Goal: Task Accomplishment & Management: Use online tool/utility

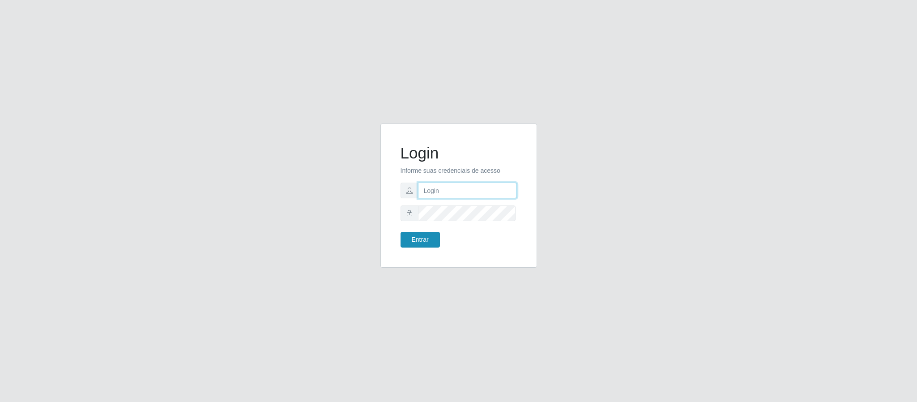
type input "[EMAIL_ADDRESS][DOMAIN_NAME]"
click at [416, 241] on button "Entrar" at bounding box center [420, 240] width 39 height 16
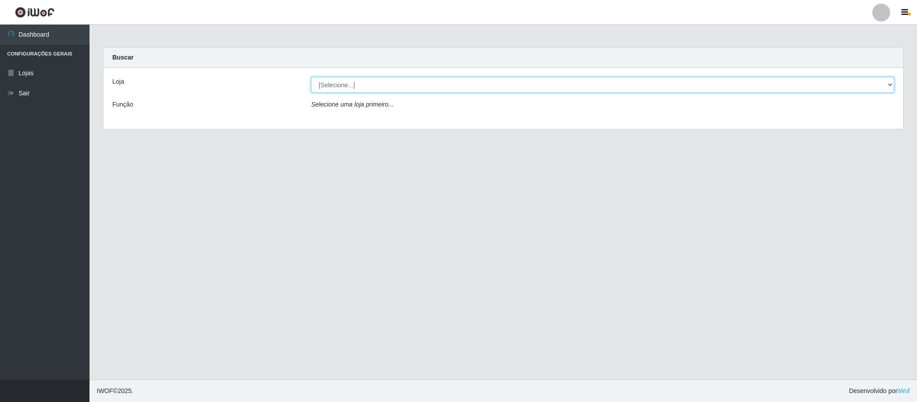
click at [887, 86] on select "[Selecione...] SuperFácil Atacado - Emaús" at bounding box center [602, 85] width 583 height 16
select select "407"
click at [311, 77] on select "[Selecione...] SuperFácil Atacado - Emaús" at bounding box center [602, 85] width 583 height 16
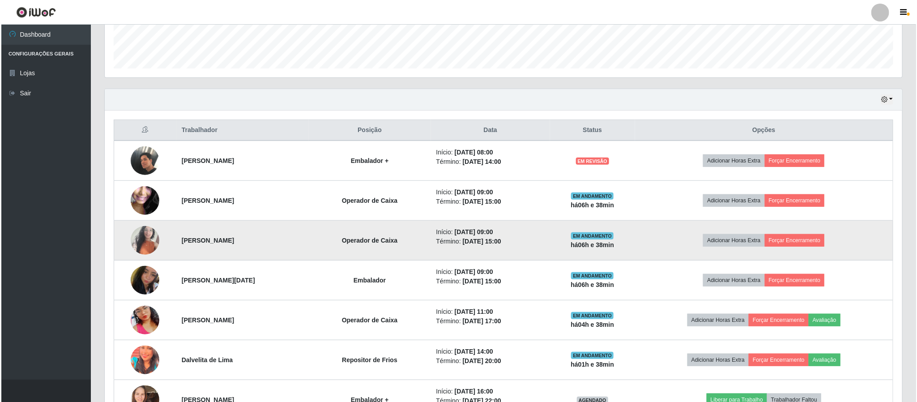
scroll to position [269, 0]
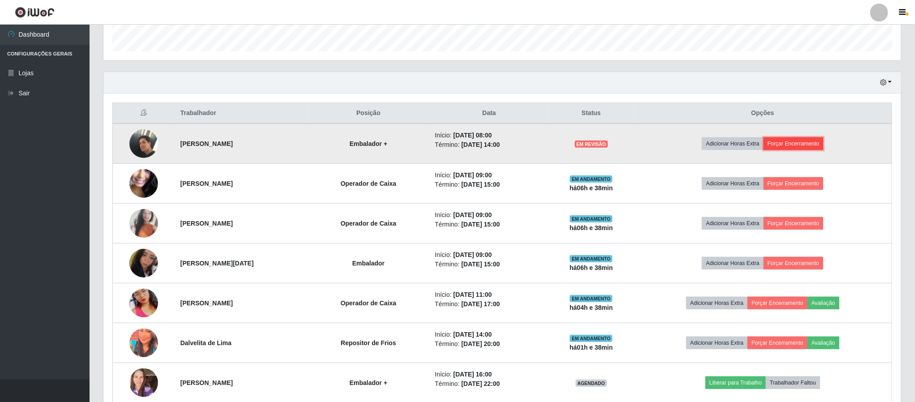
click at [805, 146] on button "Forçar Encerramento" at bounding box center [794, 143] width 60 height 13
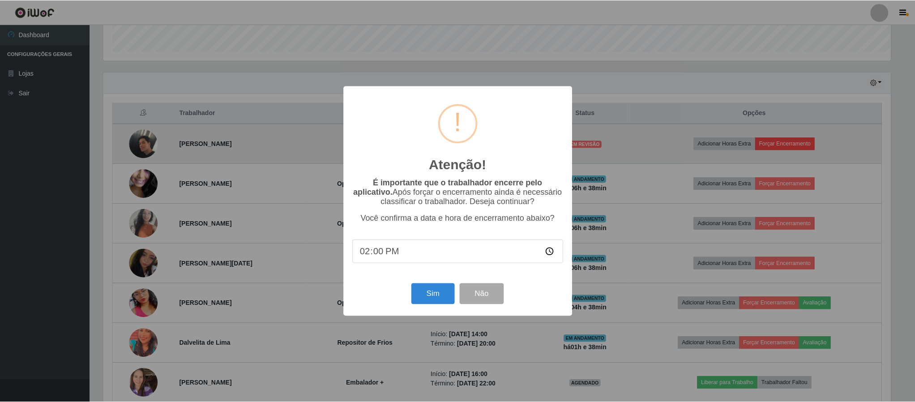
scroll to position [187, 790]
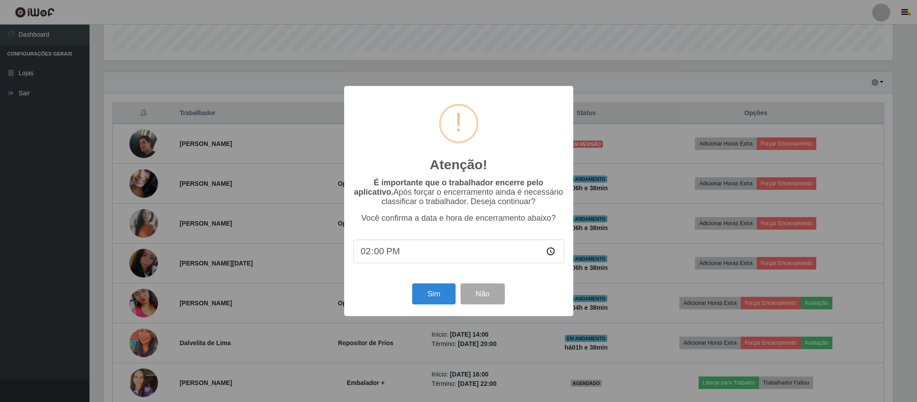
click at [381, 254] on input "14:00" at bounding box center [458, 252] width 211 height 24
type input "14:10"
click at [433, 297] on button "Sim" at bounding box center [433, 293] width 43 height 21
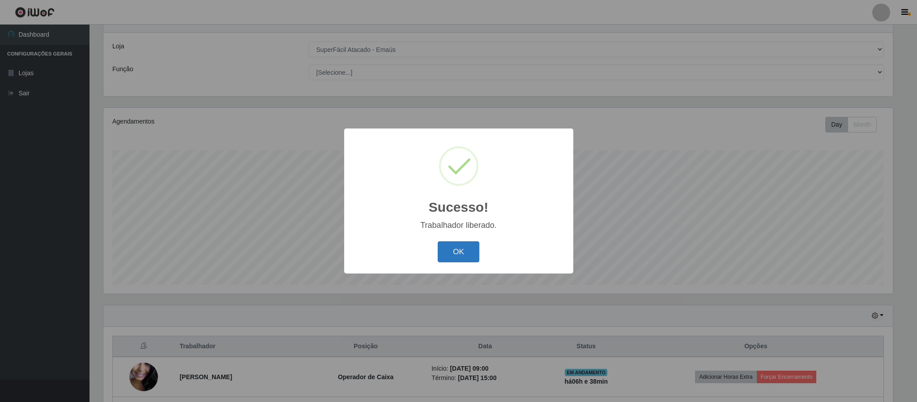
click at [464, 256] on button "OK" at bounding box center [459, 251] width 42 height 21
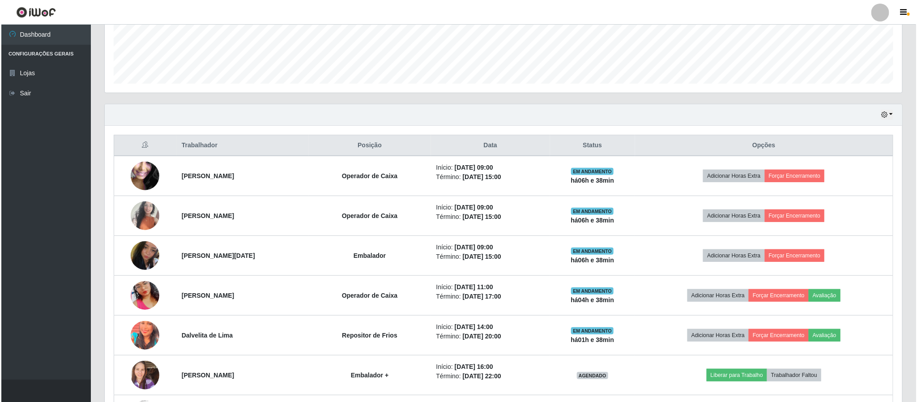
scroll to position [237, 0]
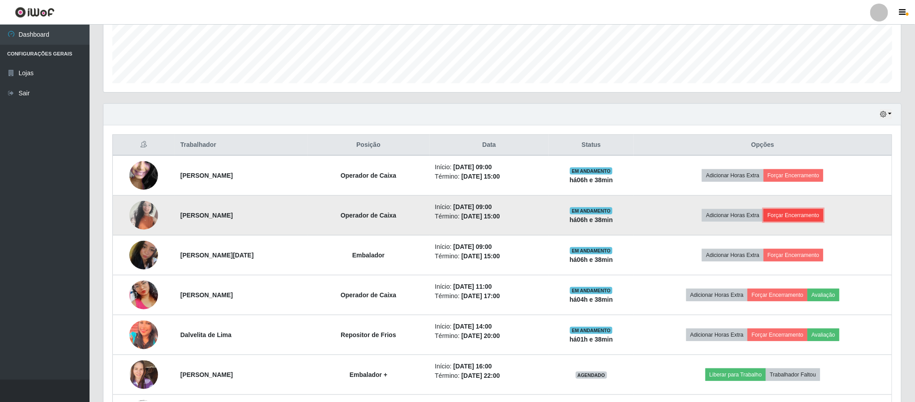
click at [813, 214] on button "Forçar Encerramento" at bounding box center [794, 215] width 60 height 13
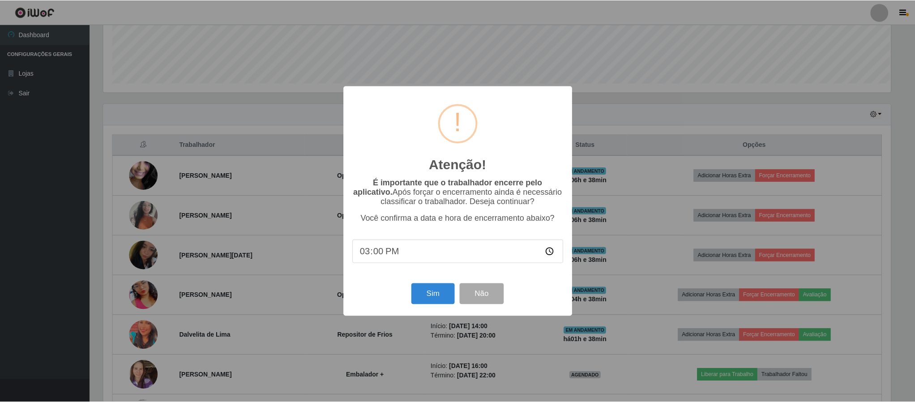
scroll to position [187, 790]
click at [430, 295] on button "Sim" at bounding box center [433, 293] width 43 height 21
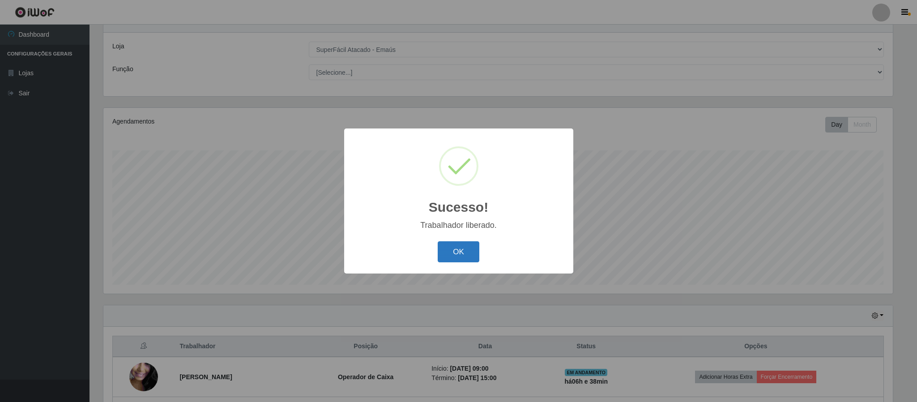
click at [468, 253] on button "OK" at bounding box center [459, 251] width 42 height 21
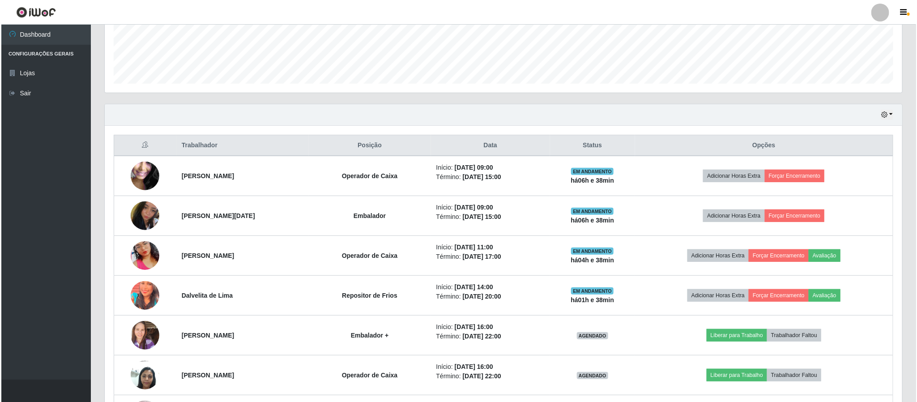
scroll to position [237, 0]
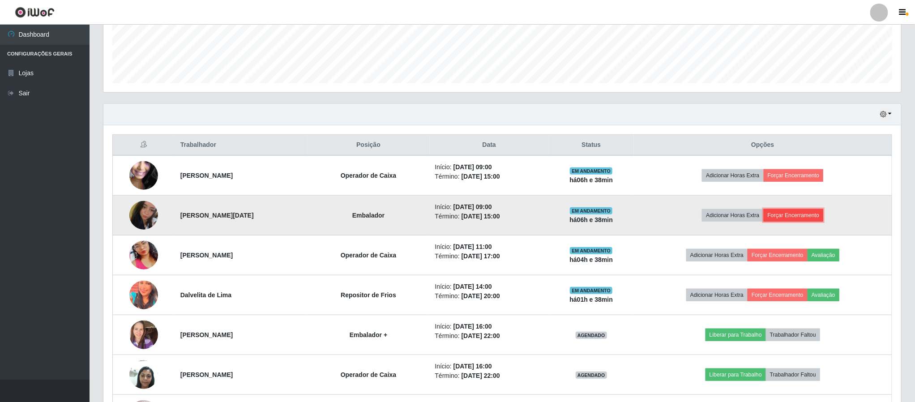
click at [810, 221] on button "Forçar Encerramento" at bounding box center [794, 215] width 60 height 13
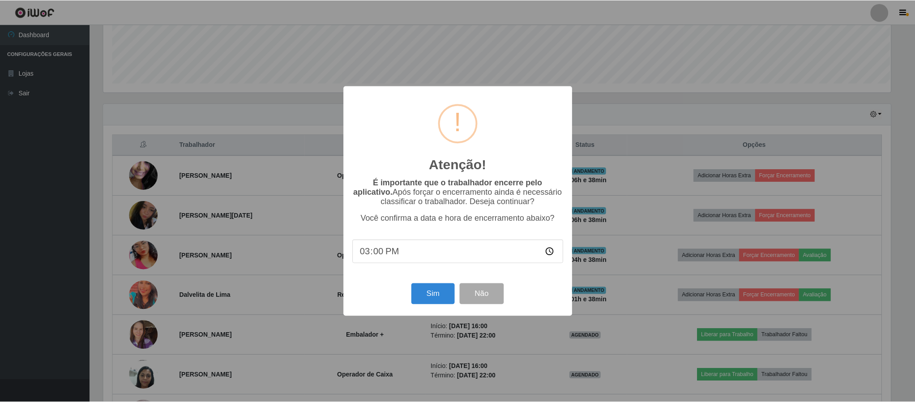
scroll to position [187, 790]
click at [430, 297] on button "Sim" at bounding box center [433, 293] width 43 height 21
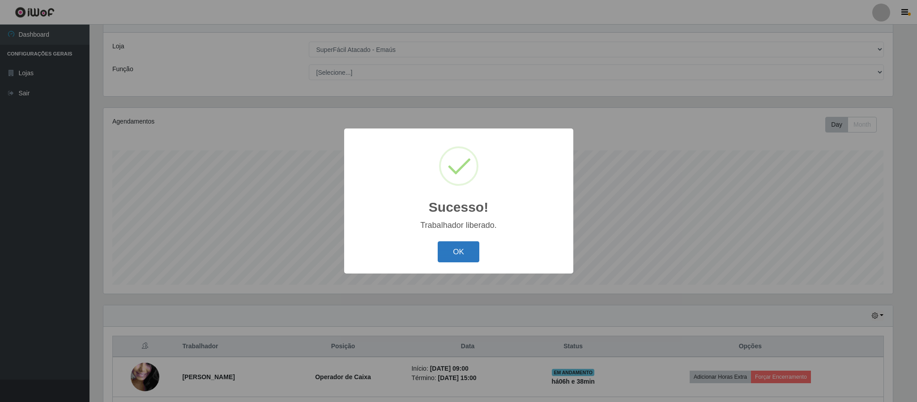
click at [449, 251] on button "OK" at bounding box center [459, 251] width 42 height 21
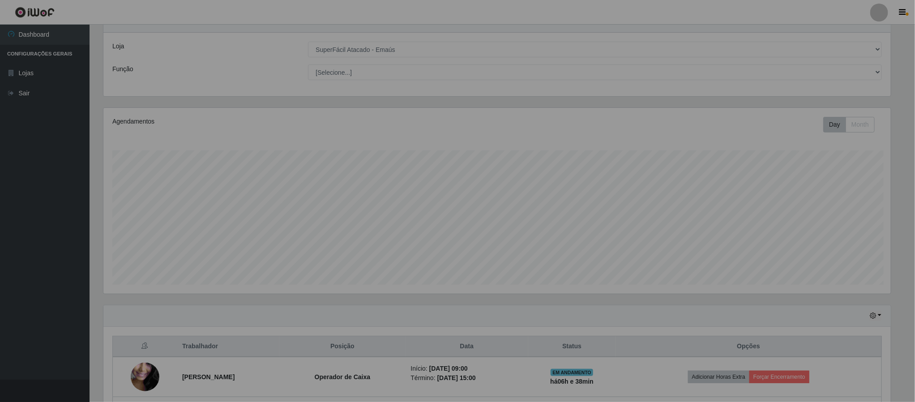
scroll to position [0, 0]
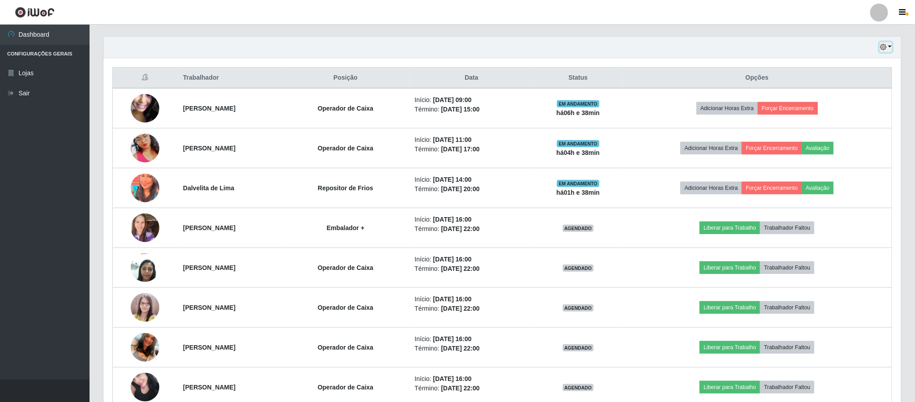
click at [888, 46] on button "button" at bounding box center [886, 47] width 13 height 10
click at [866, 88] on button "1 dia" at bounding box center [856, 82] width 71 height 19
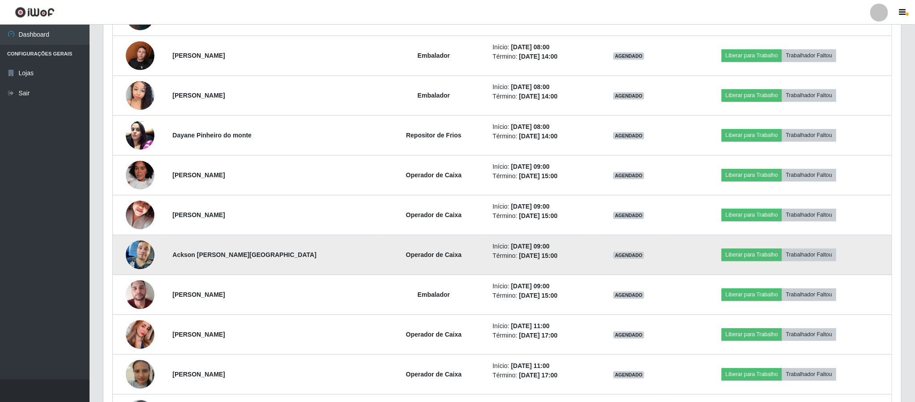
scroll to position [1177, 0]
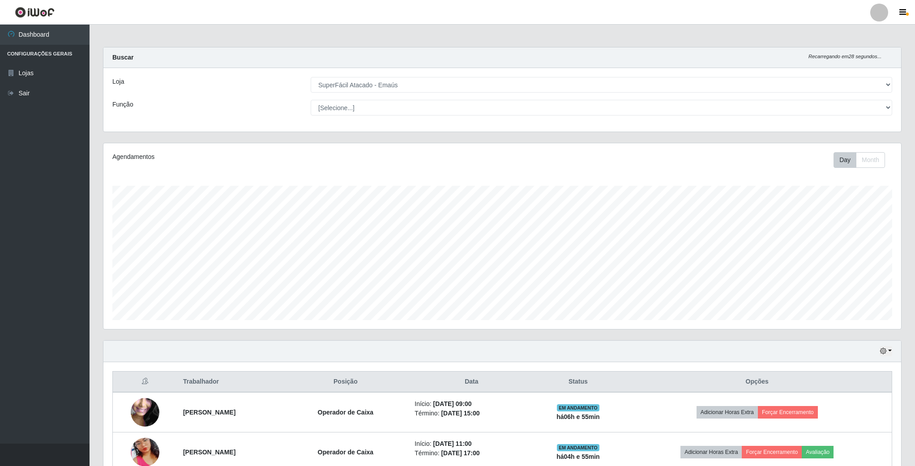
select select "407"
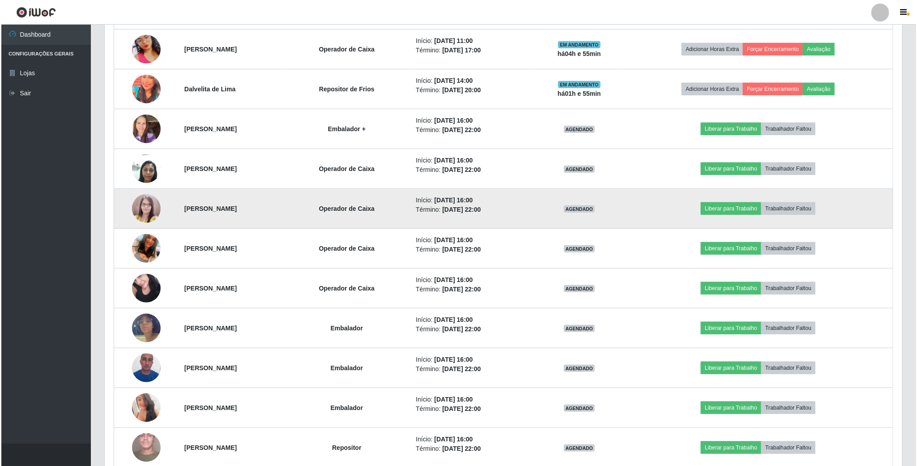
scroll to position [470, 0]
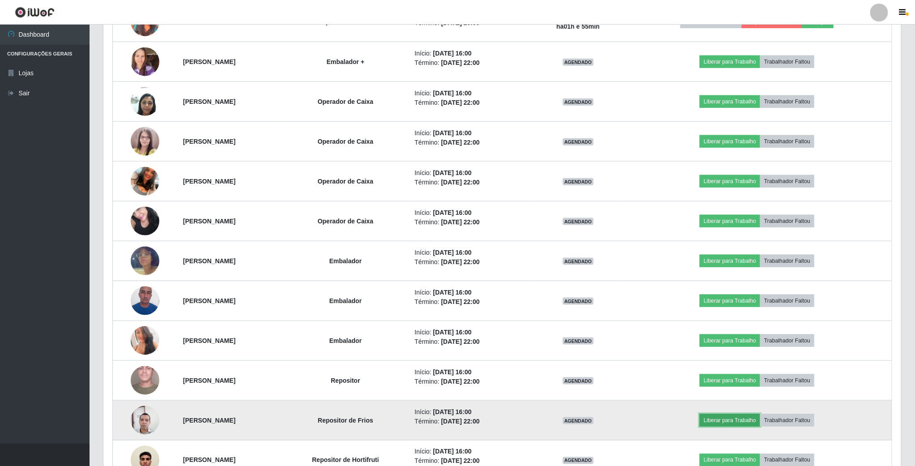
click at [733, 424] on button "Liberar para Trabalho" at bounding box center [730, 420] width 60 height 13
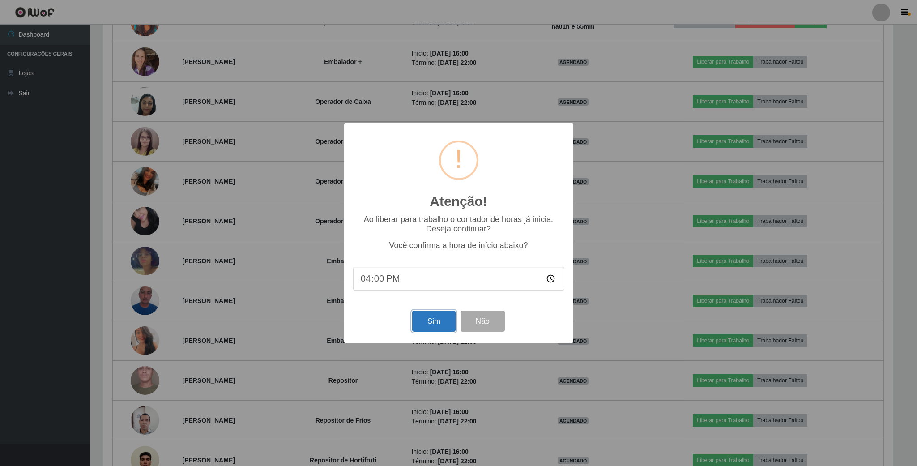
click at [445, 326] on button "Sim" at bounding box center [433, 321] width 43 height 21
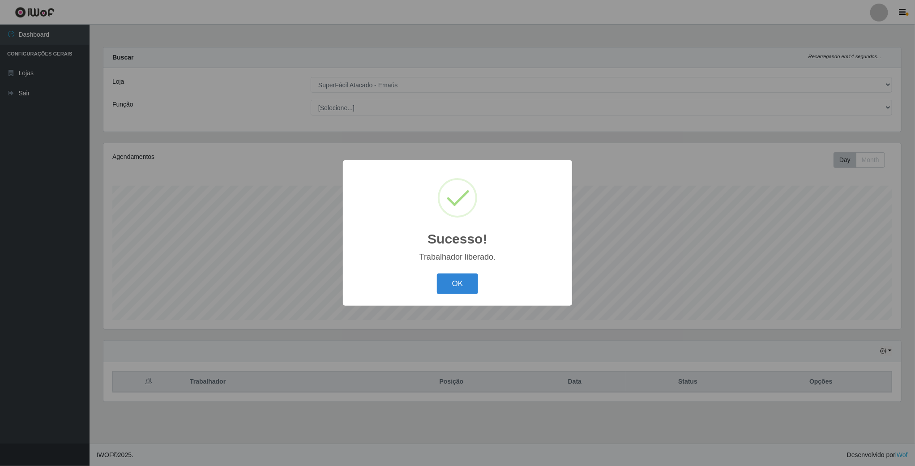
scroll to position [187, 799]
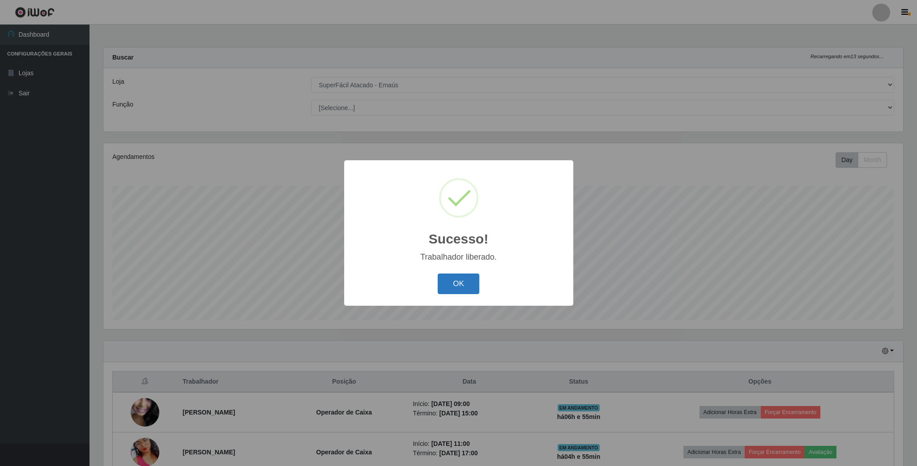
click at [460, 290] on button "OK" at bounding box center [459, 284] width 42 height 21
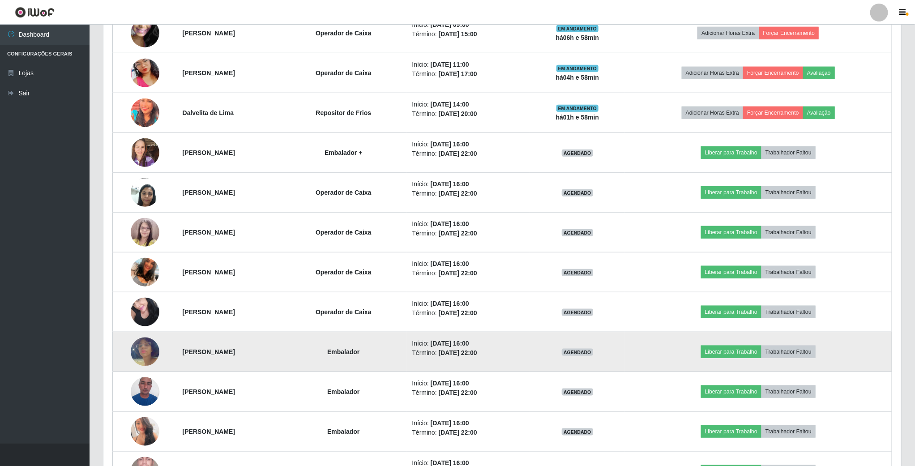
scroll to position [403, 0]
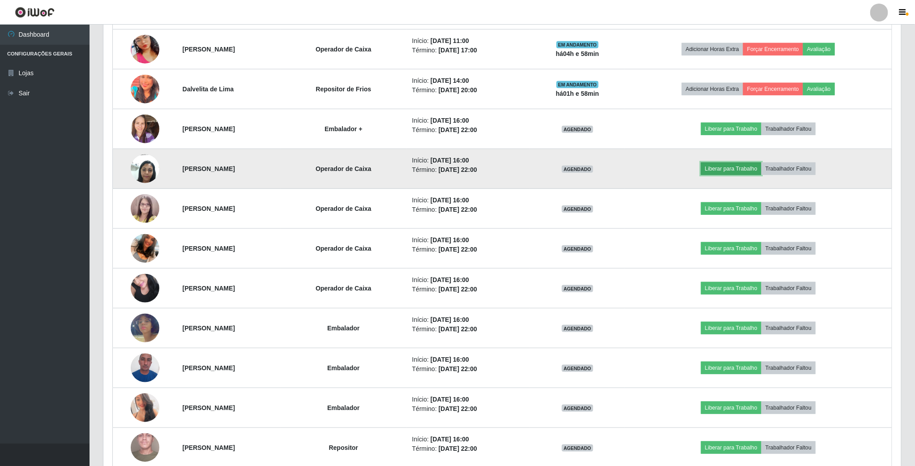
click at [737, 172] on button "Liberar para Trabalho" at bounding box center [731, 169] width 60 height 13
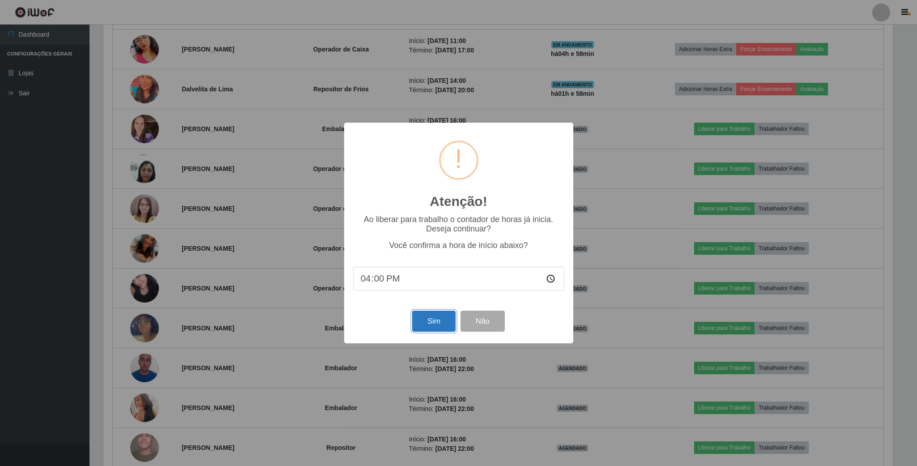
click at [432, 324] on button "Sim" at bounding box center [433, 321] width 43 height 21
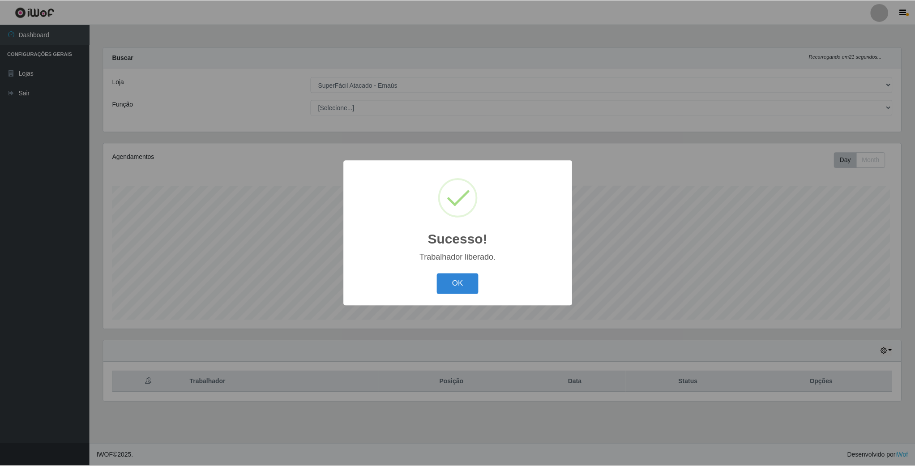
scroll to position [187, 799]
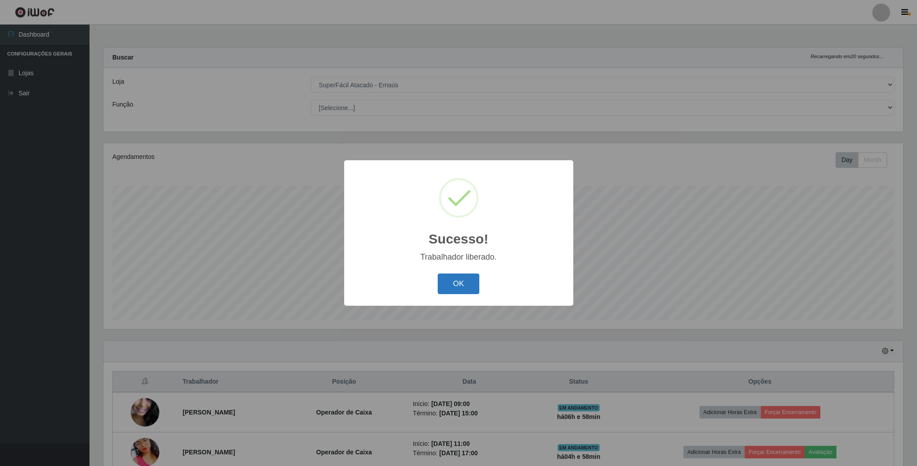
click at [461, 279] on button "OK" at bounding box center [459, 284] width 42 height 21
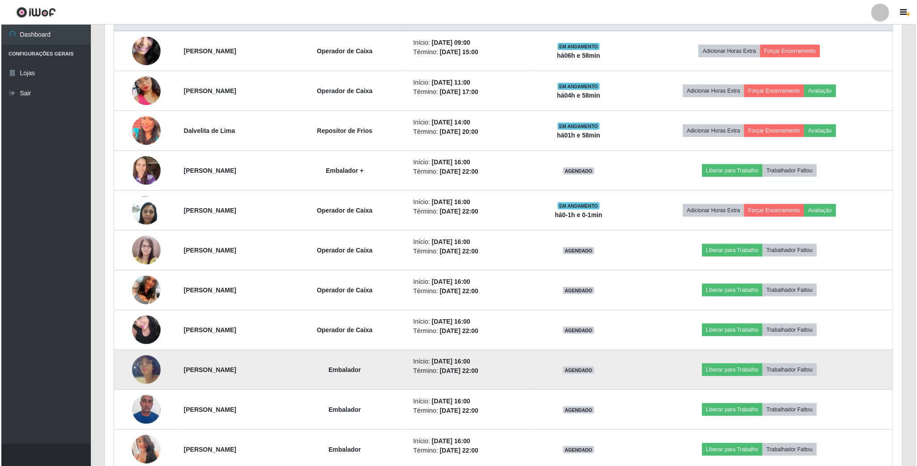
scroll to position [344, 0]
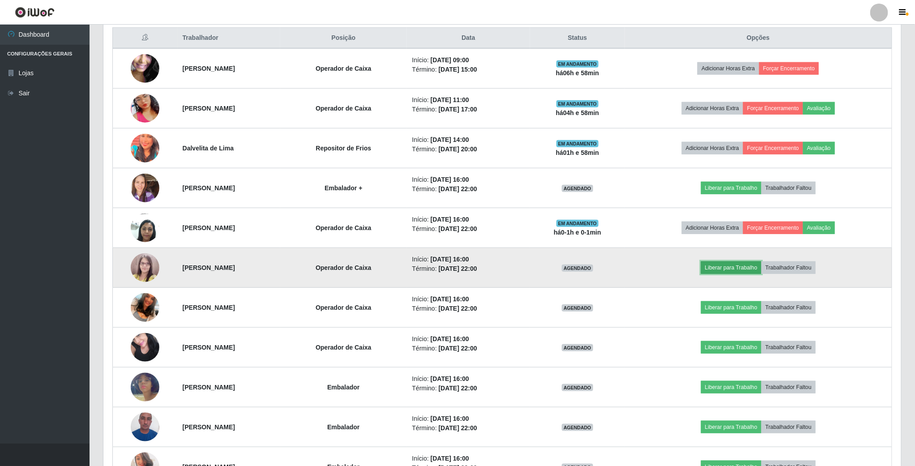
click at [755, 273] on button "Liberar para Trabalho" at bounding box center [731, 267] width 60 height 13
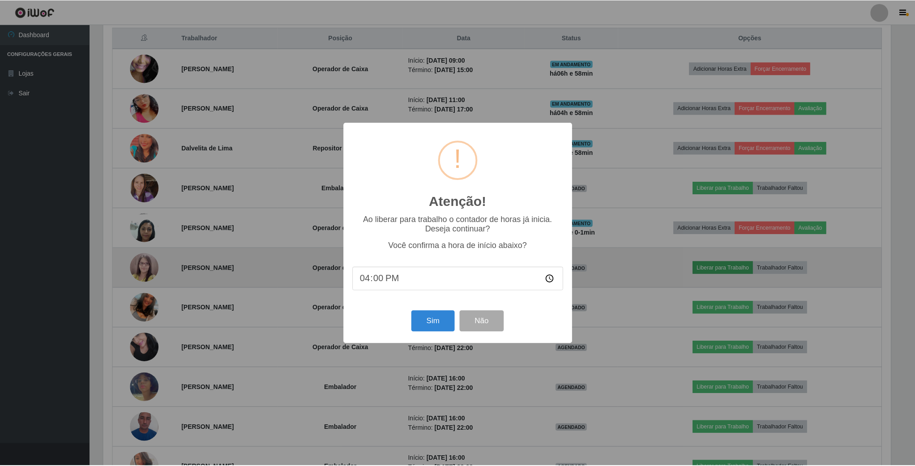
scroll to position [187, 790]
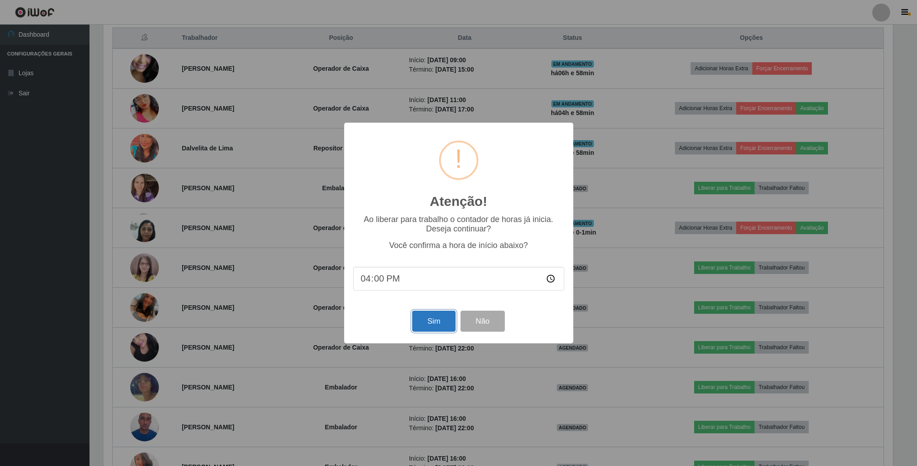
click at [437, 322] on button "Sim" at bounding box center [433, 321] width 43 height 21
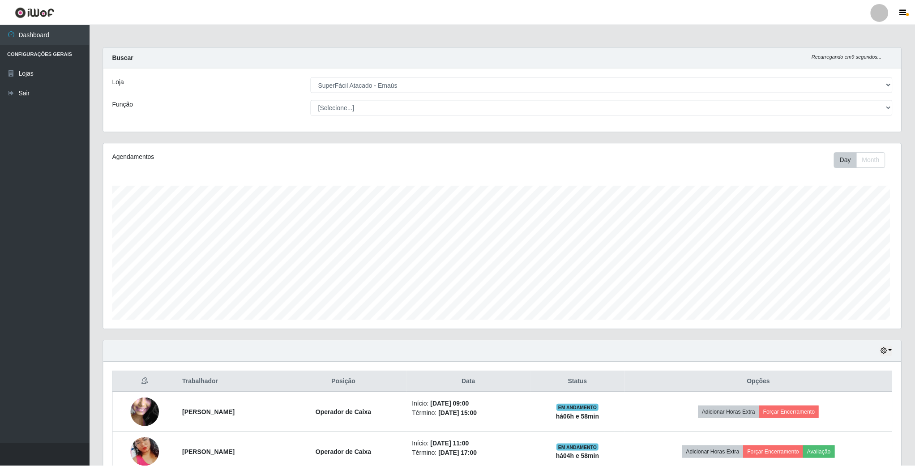
scroll to position [187, 799]
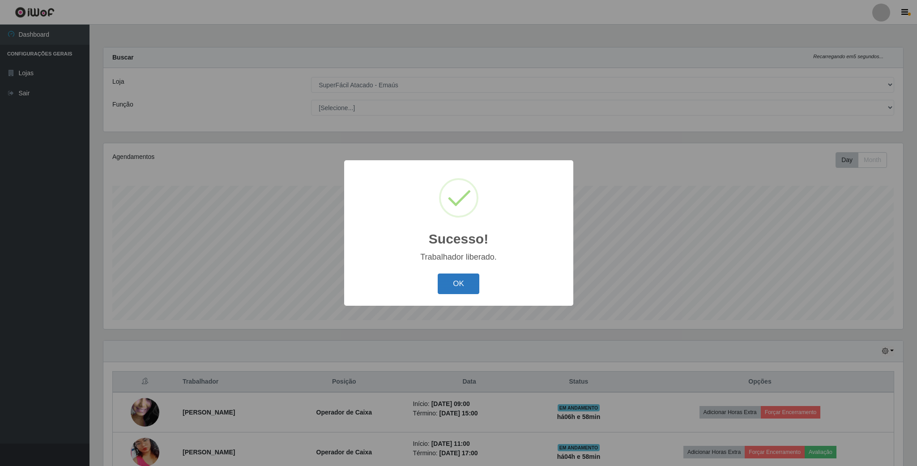
click at [464, 279] on button "OK" at bounding box center [459, 284] width 42 height 21
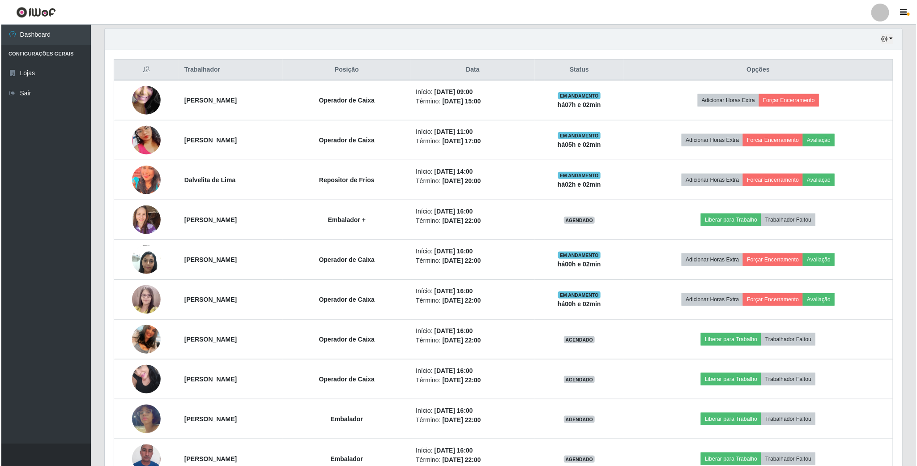
scroll to position [336, 0]
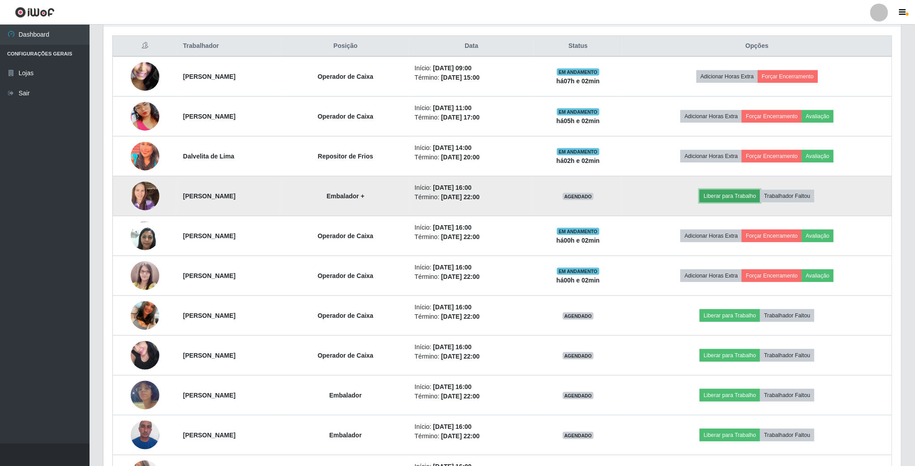
click at [743, 196] on button "Liberar para Trabalho" at bounding box center [730, 196] width 60 height 13
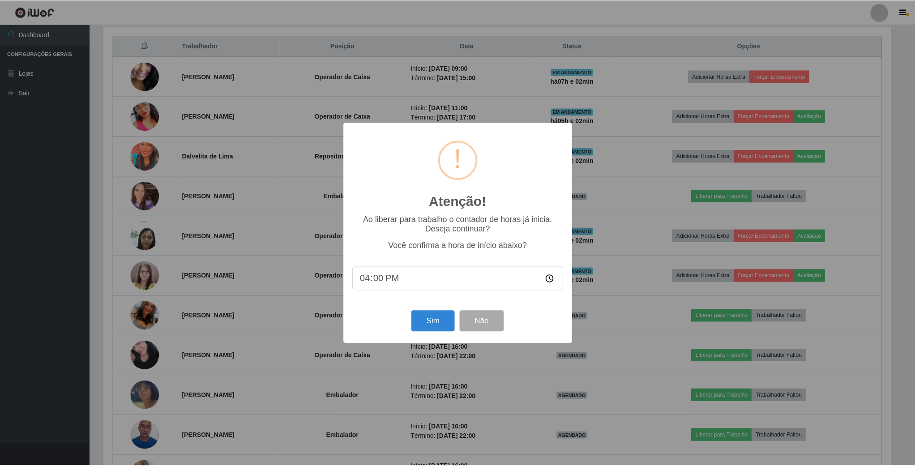
scroll to position [187, 790]
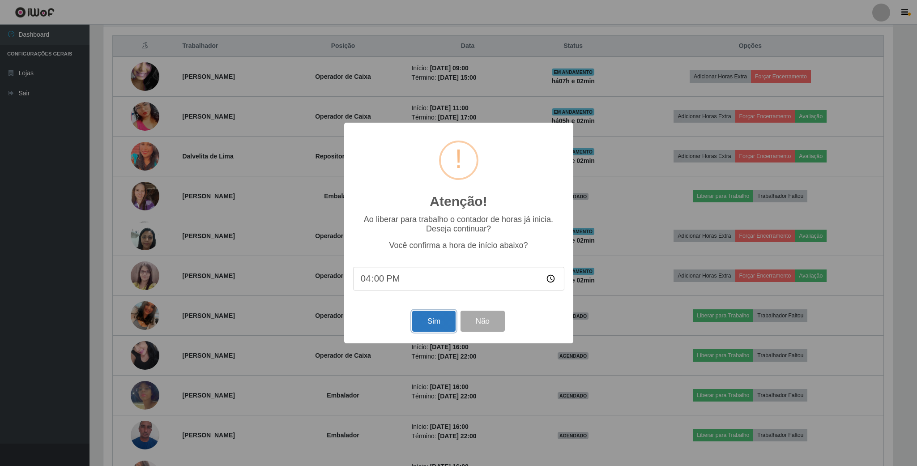
click at [441, 322] on button "Sim" at bounding box center [433, 321] width 43 height 21
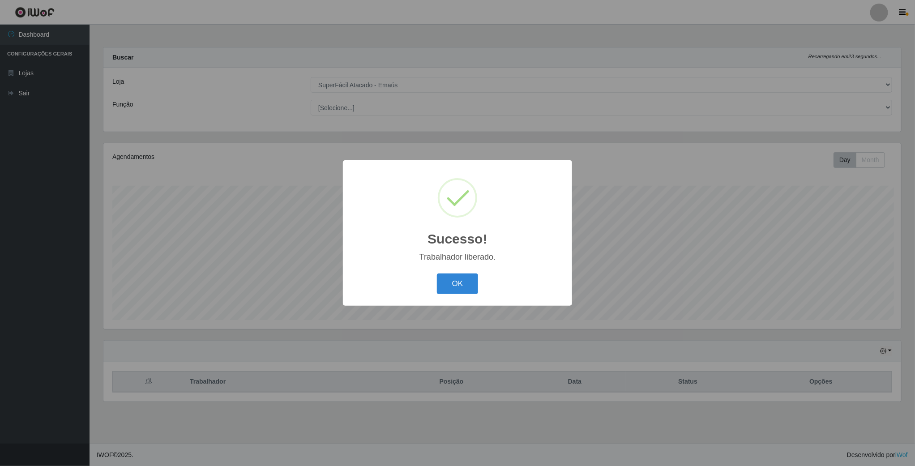
scroll to position [187, 799]
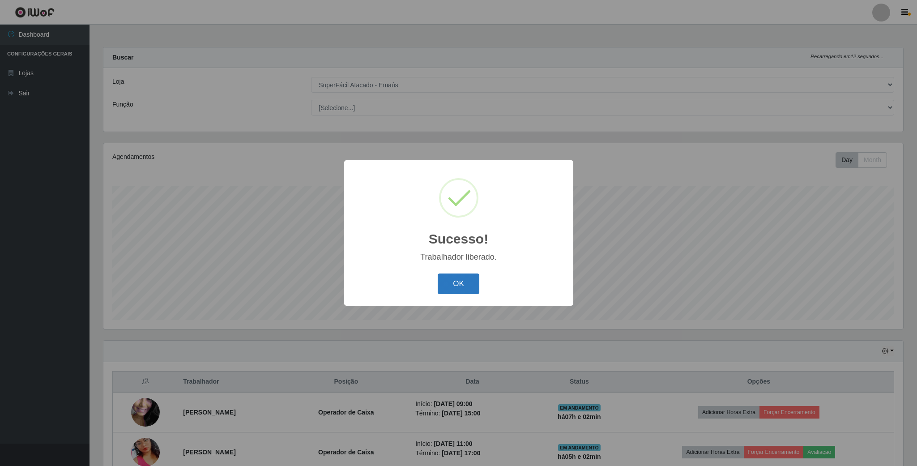
click at [467, 287] on button "OK" at bounding box center [459, 284] width 42 height 21
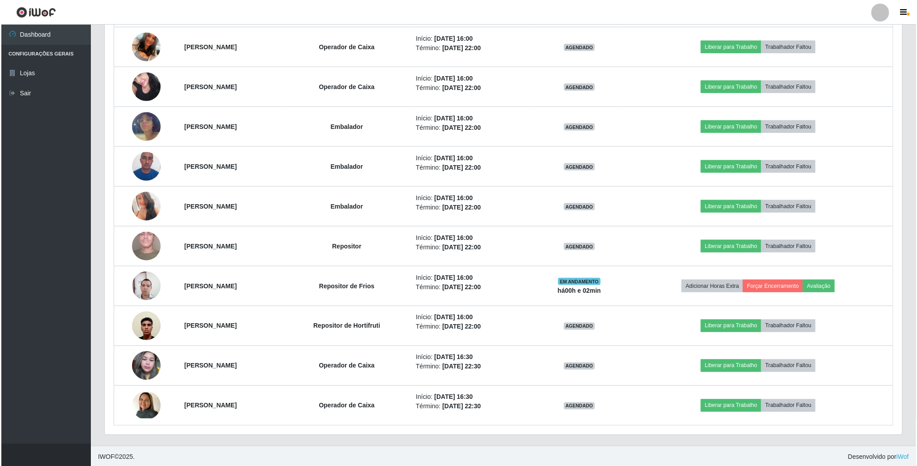
scroll to position [613, 0]
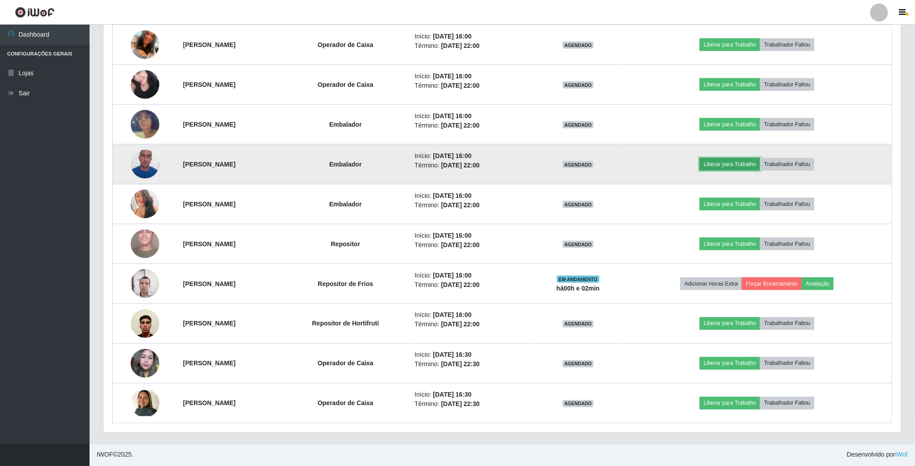
click at [751, 164] on button "Liberar para Trabalho" at bounding box center [730, 164] width 60 height 13
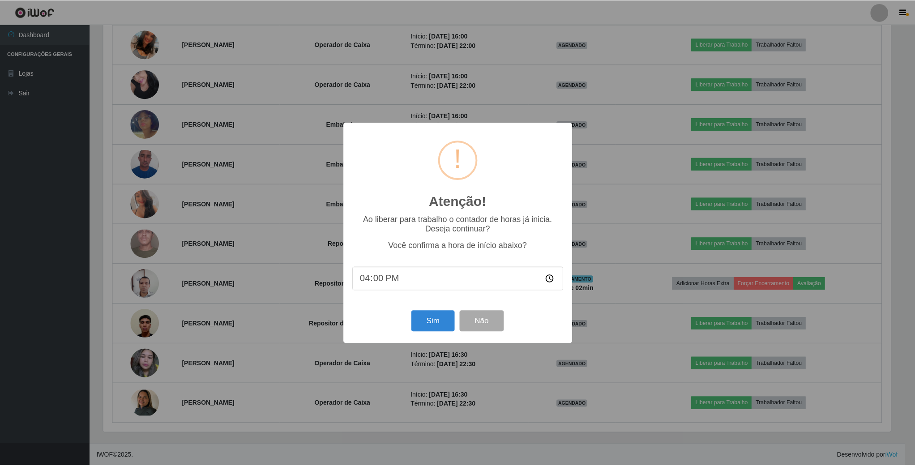
scroll to position [187, 790]
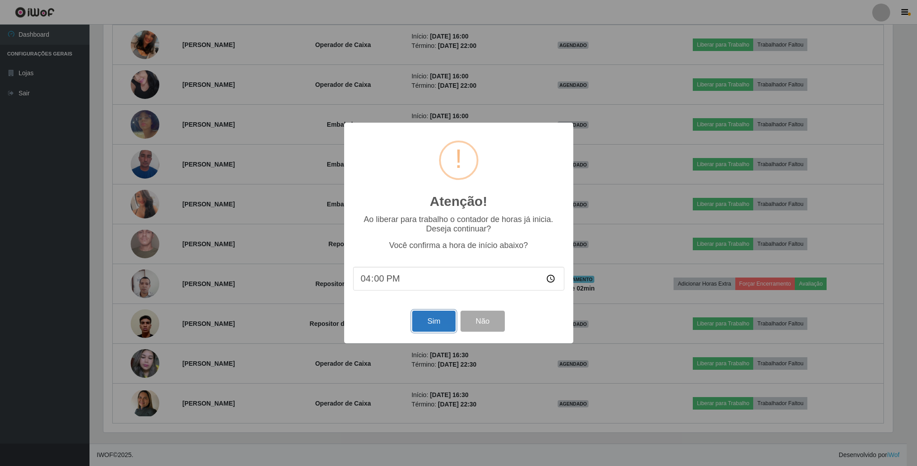
click at [433, 326] on button "Sim" at bounding box center [433, 321] width 43 height 21
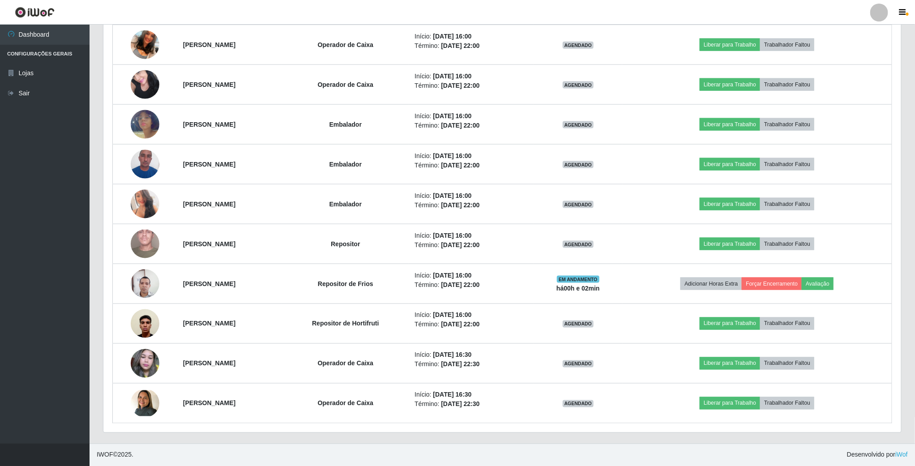
scroll to position [187, 799]
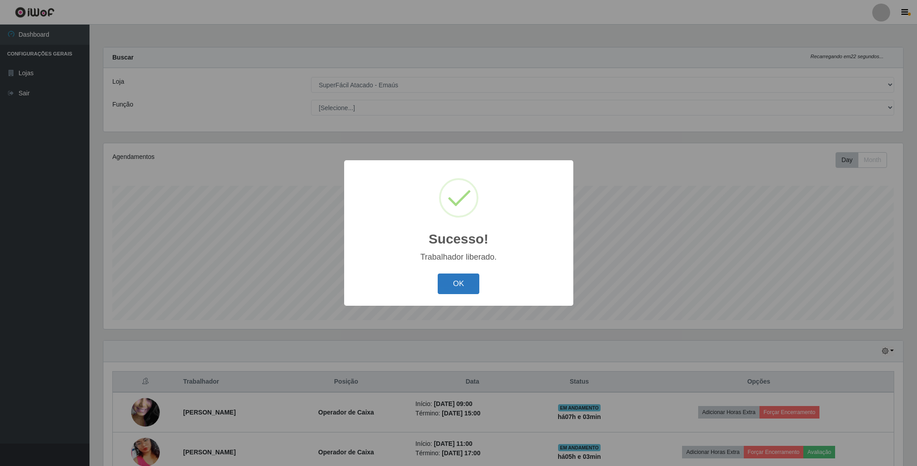
click at [475, 281] on button "OK" at bounding box center [459, 284] width 42 height 21
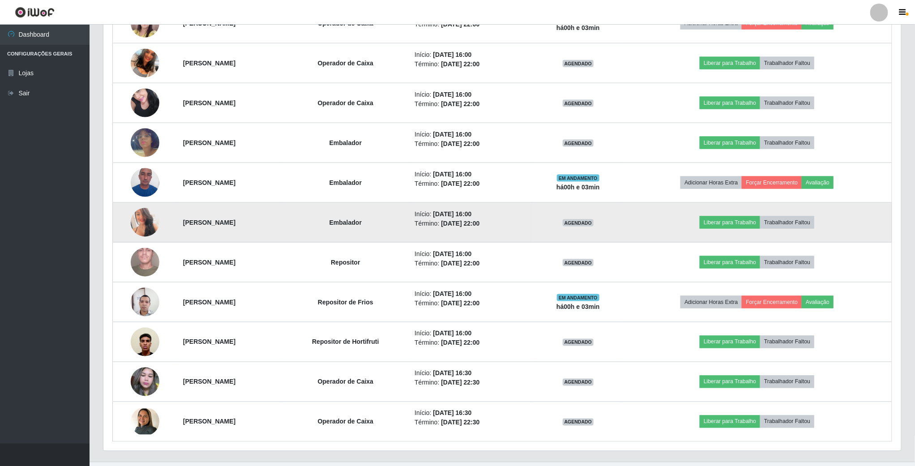
scroll to position [604, 0]
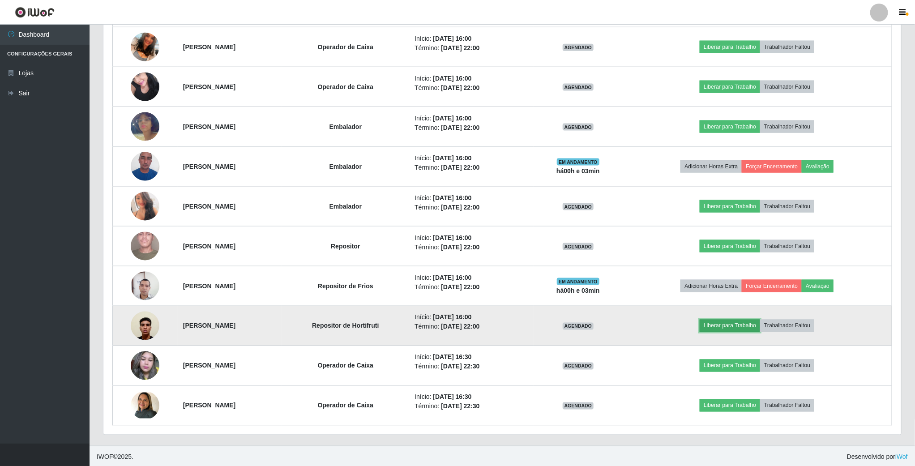
click at [731, 332] on button "Liberar para Trabalho" at bounding box center [730, 326] width 60 height 13
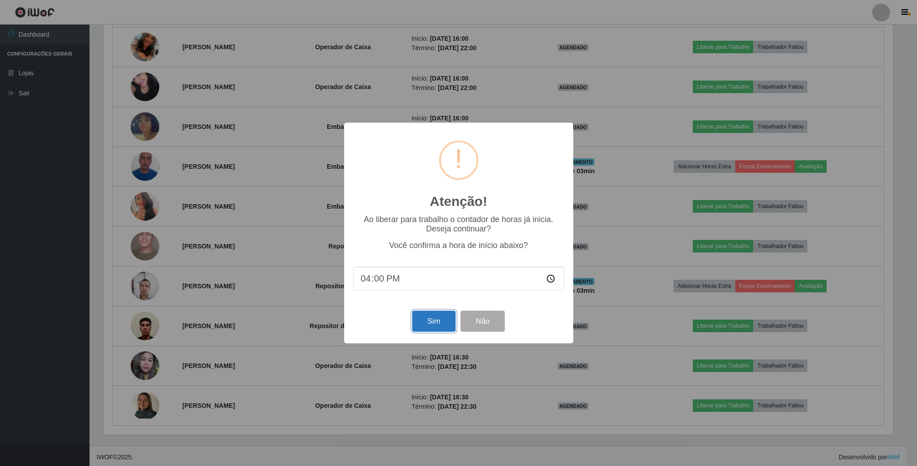
click at [424, 325] on button "Sim" at bounding box center [433, 321] width 43 height 21
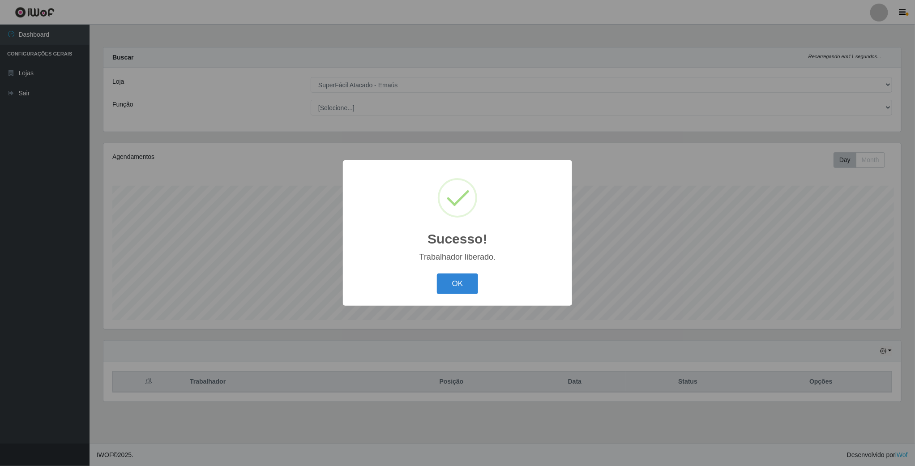
scroll to position [187, 799]
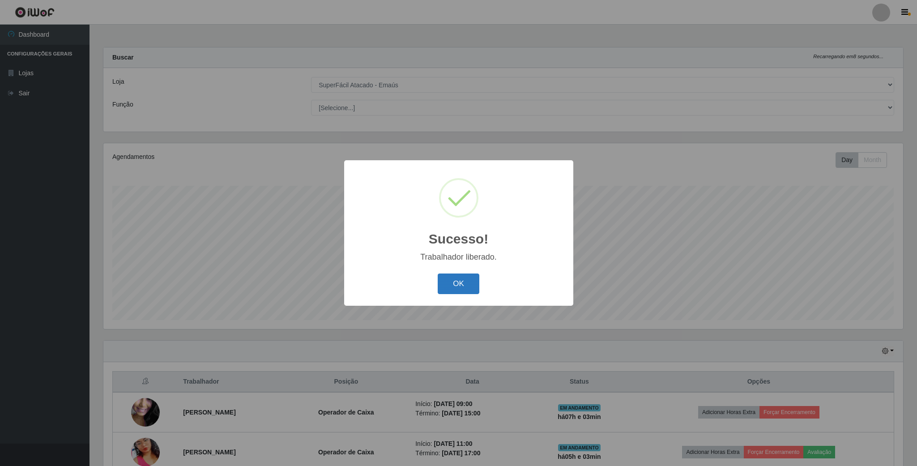
drag, startPoint x: 464, startPoint y: 284, endPoint x: 464, endPoint y: 277, distance: 7.2
click at [464, 283] on button "OK" at bounding box center [459, 284] width 42 height 21
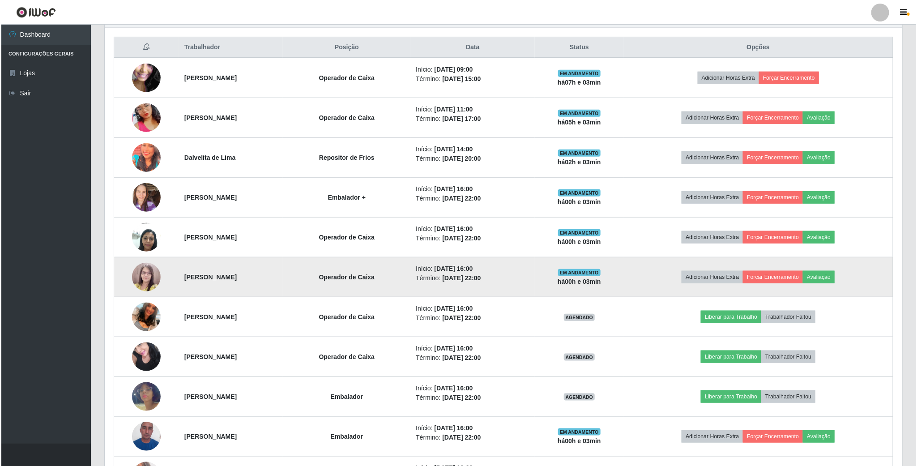
scroll to position [336, 0]
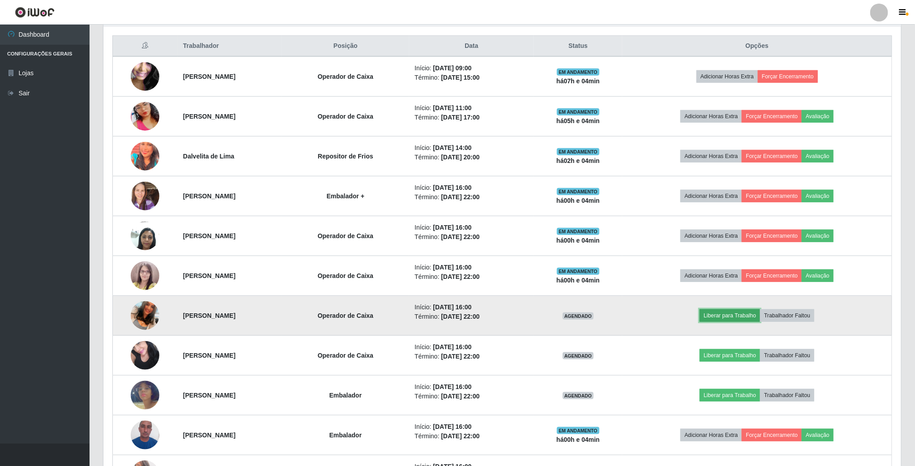
click at [744, 322] on button "Liberar para Trabalho" at bounding box center [730, 315] width 60 height 13
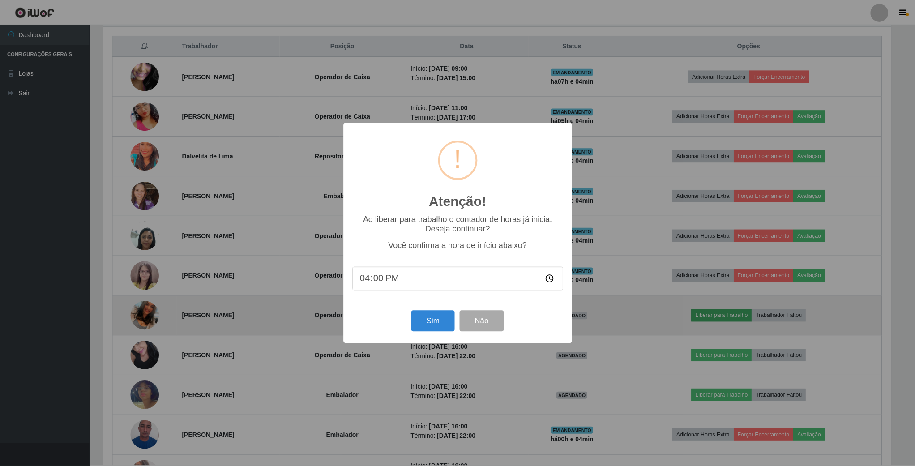
scroll to position [187, 790]
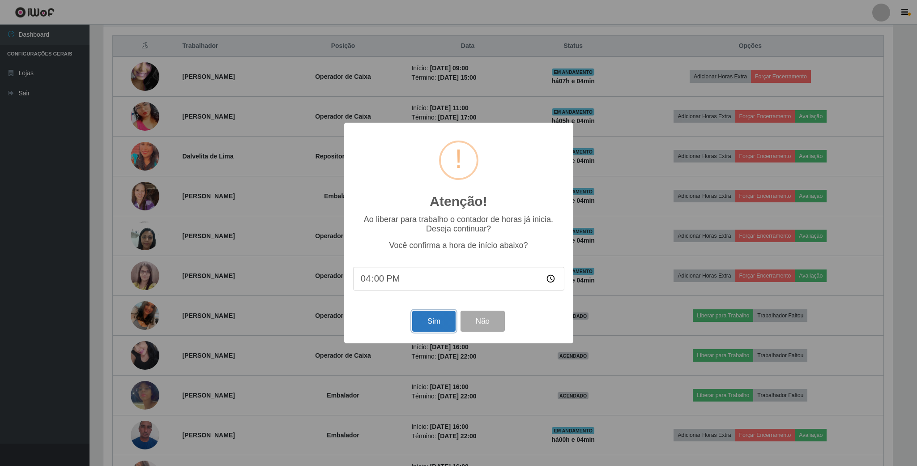
click at [441, 320] on button "Sim" at bounding box center [433, 321] width 43 height 21
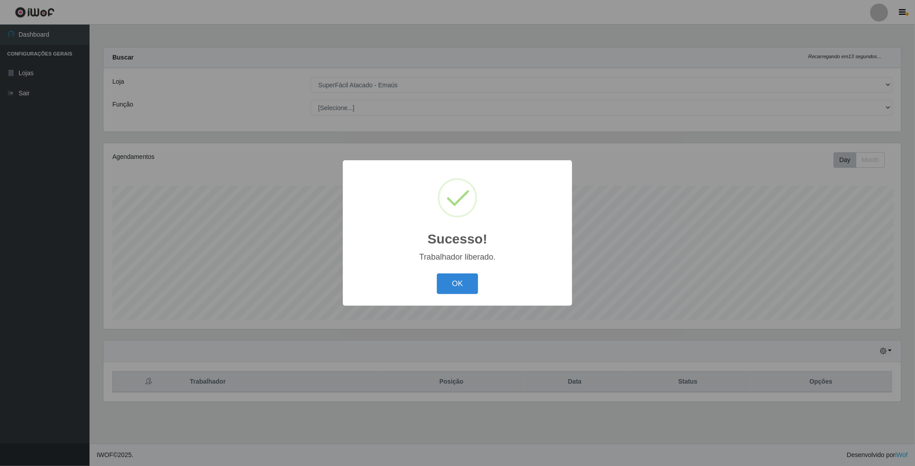
scroll to position [187, 799]
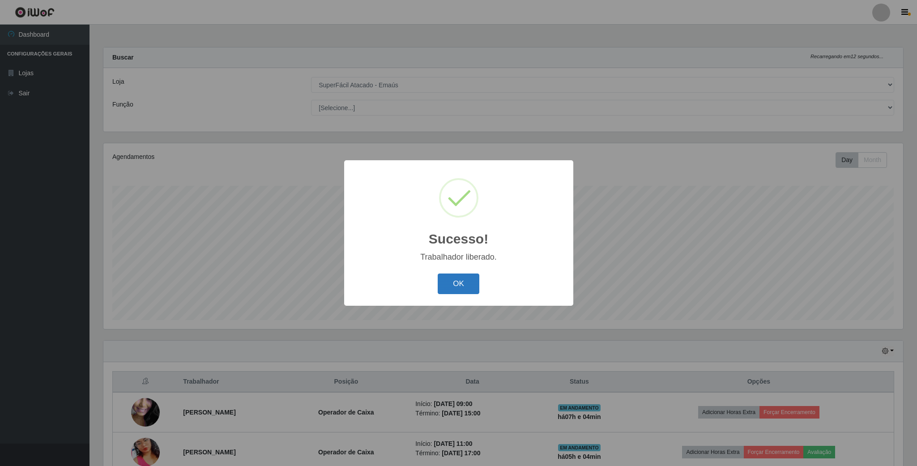
click at [476, 293] on button "OK" at bounding box center [459, 284] width 42 height 21
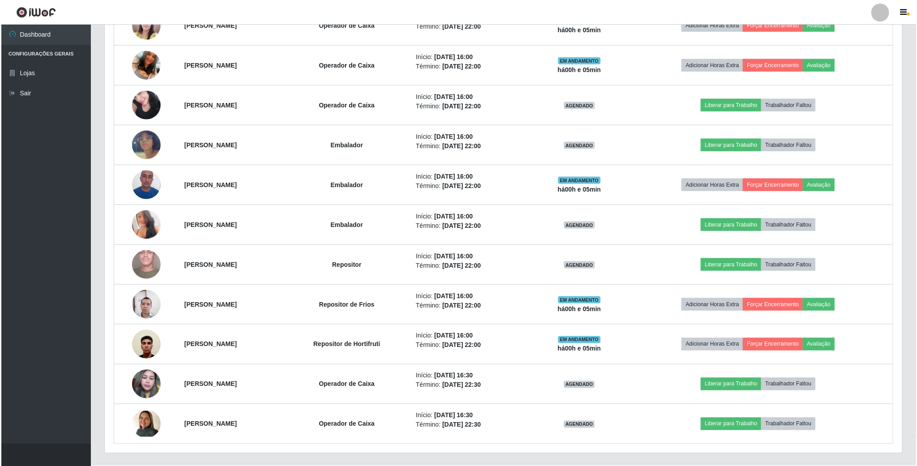
scroll to position [613, 0]
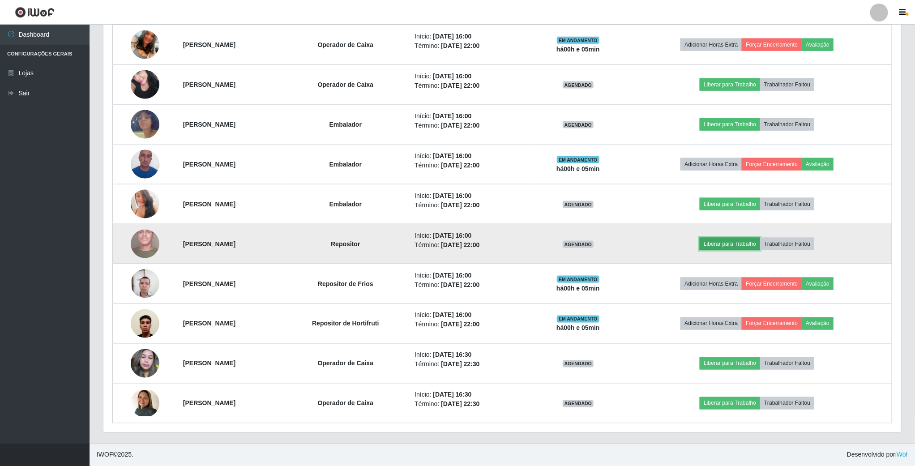
click at [760, 239] on button "Liberar para Trabalho" at bounding box center [730, 244] width 60 height 13
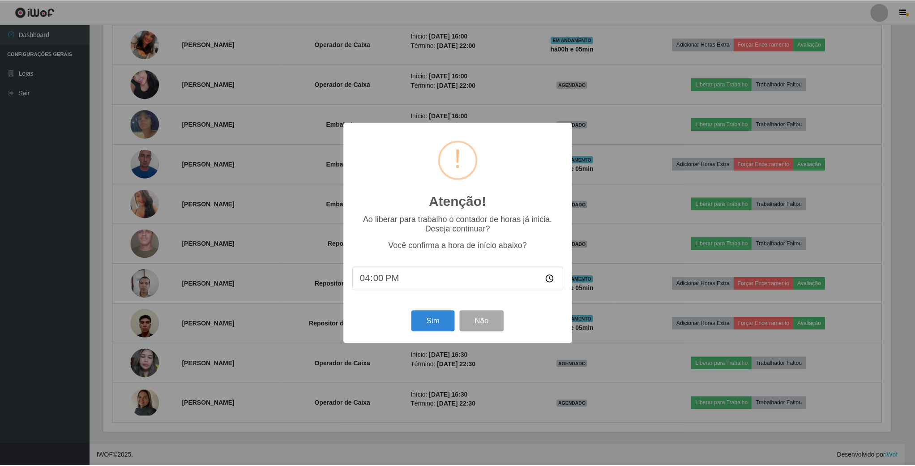
scroll to position [187, 790]
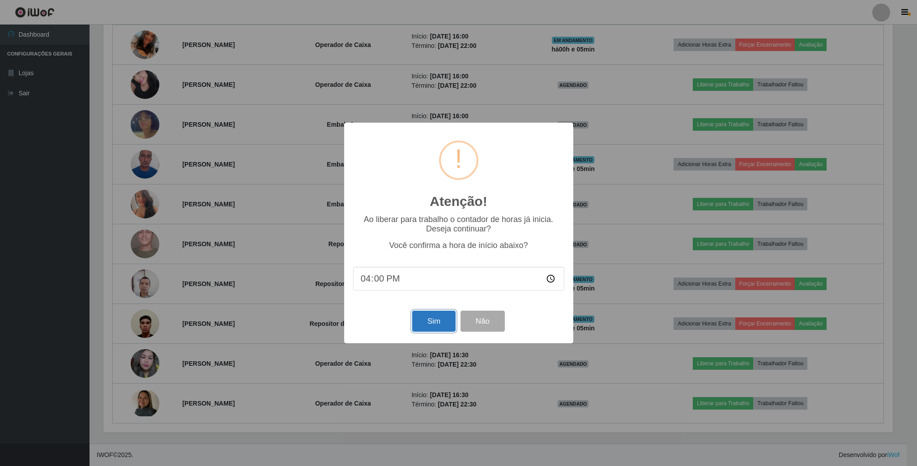
click at [436, 323] on button "Sim" at bounding box center [433, 321] width 43 height 21
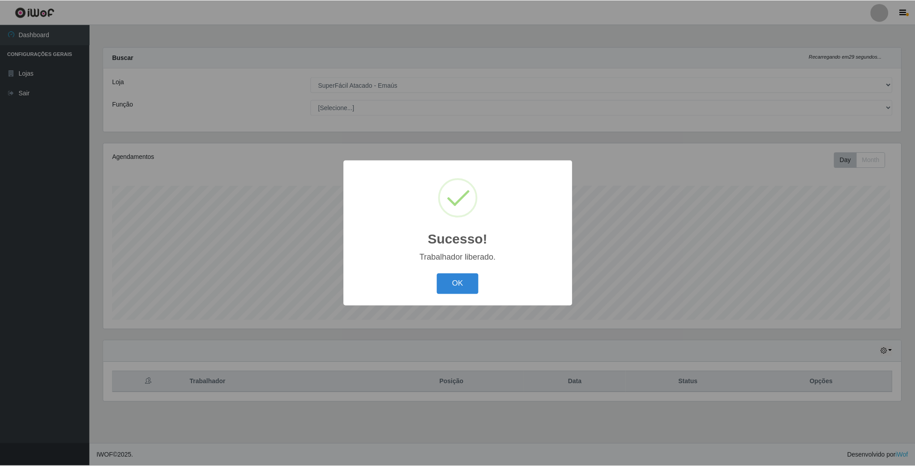
scroll to position [187, 799]
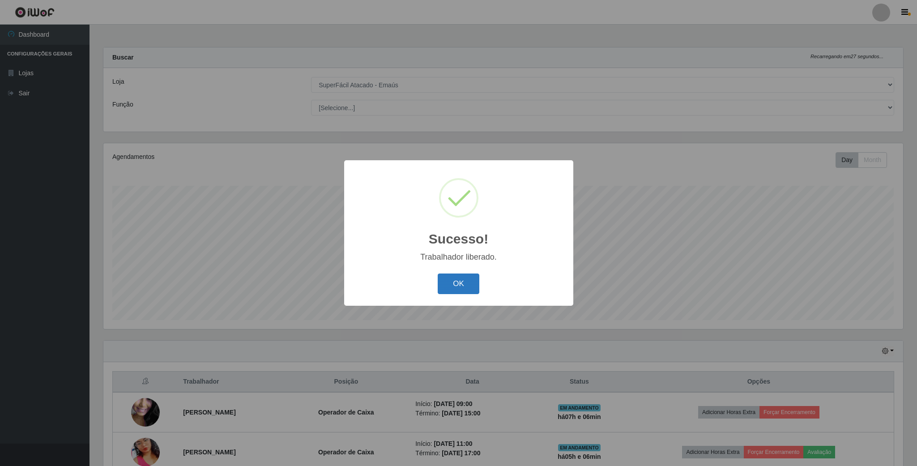
click at [444, 292] on button "OK" at bounding box center [459, 284] width 42 height 21
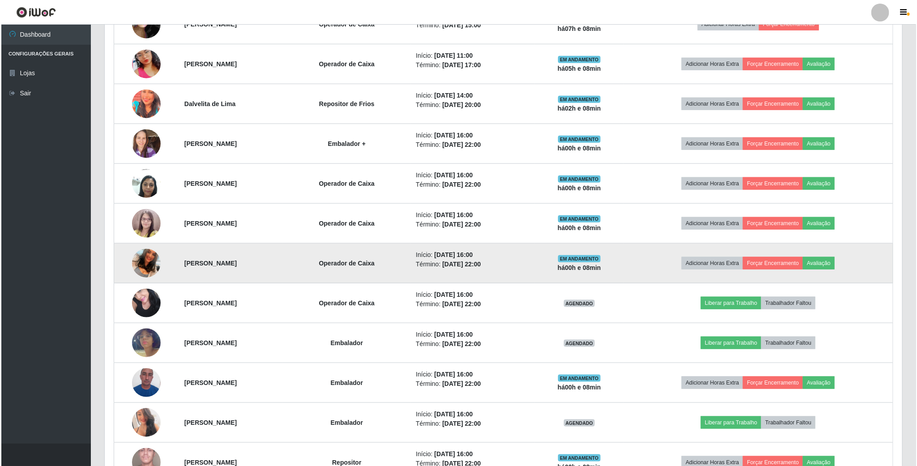
scroll to position [411, 0]
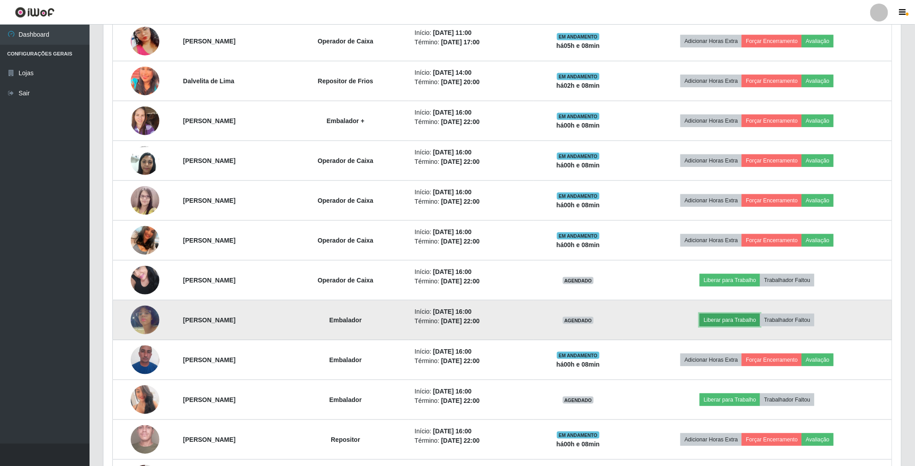
click at [738, 324] on button "Liberar para Trabalho" at bounding box center [730, 320] width 60 height 13
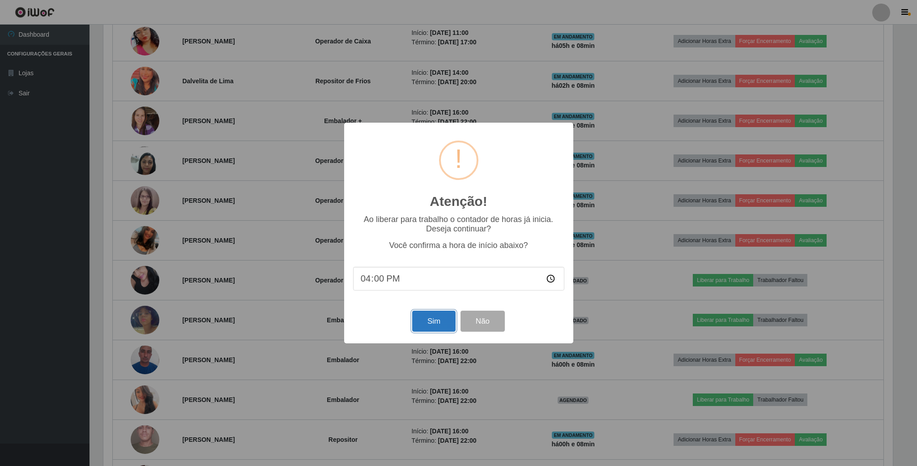
click at [430, 319] on button "Sim" at bounding box center [433, 321] width 43 height 21
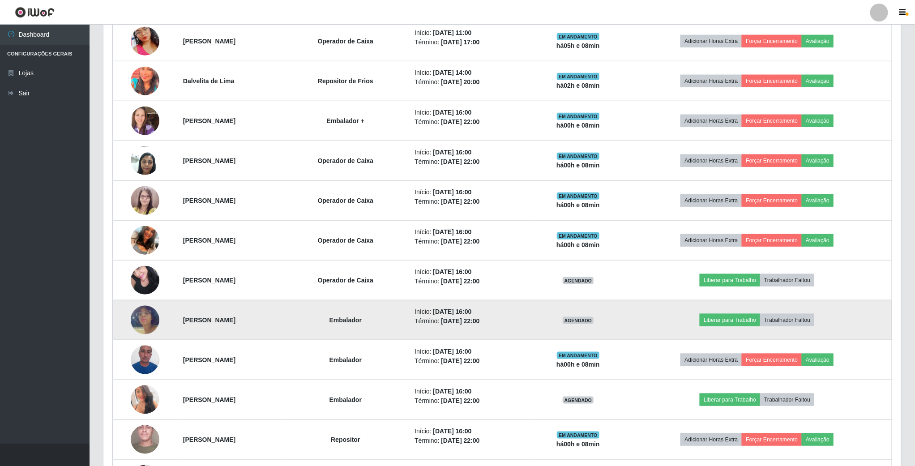
scroll to position [187, 799]
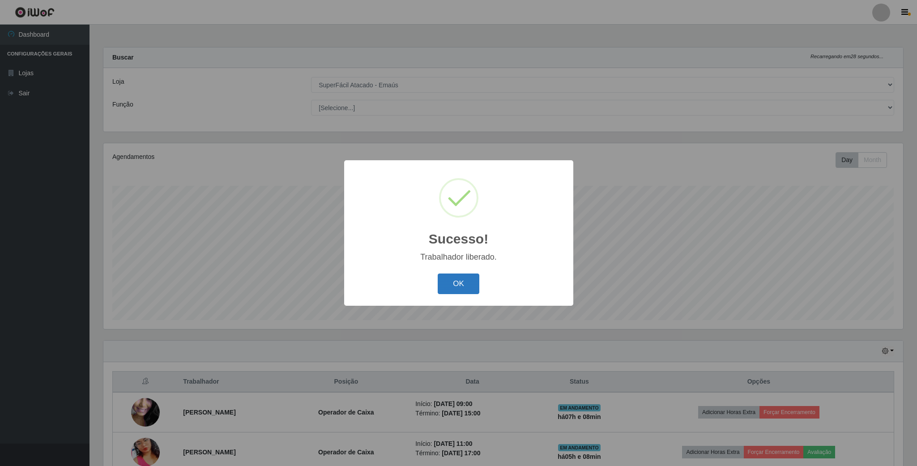
click at [454, 281] on button "OK" at bounding box center [459, 284] width 42 height 21
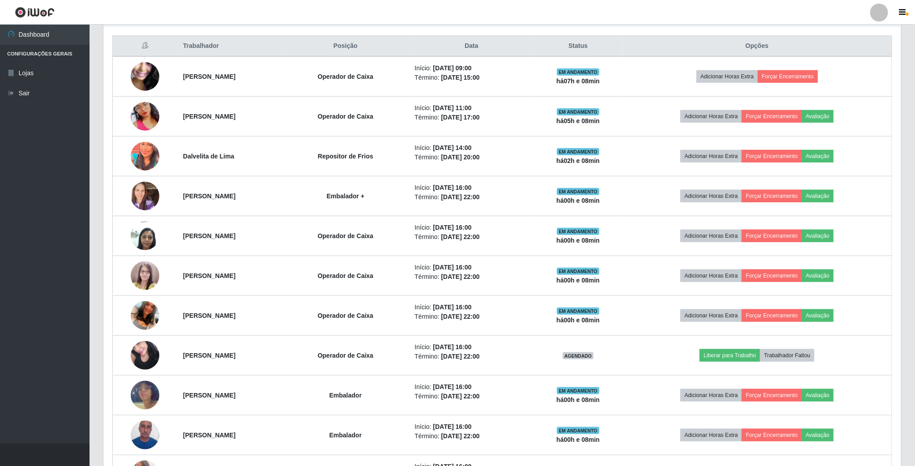
scroll to position [403, 0]
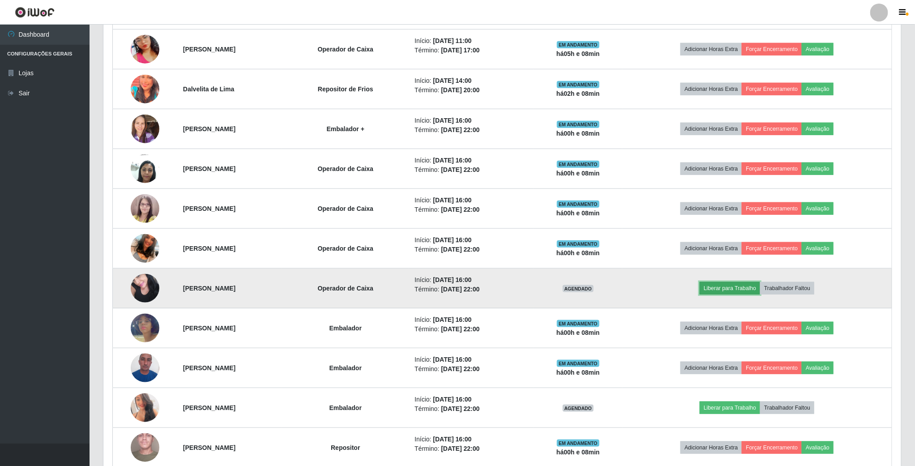
click at [733, 293] on button "Liberar para Trabalho" at bounding box center [730, 288] width 60 height 13
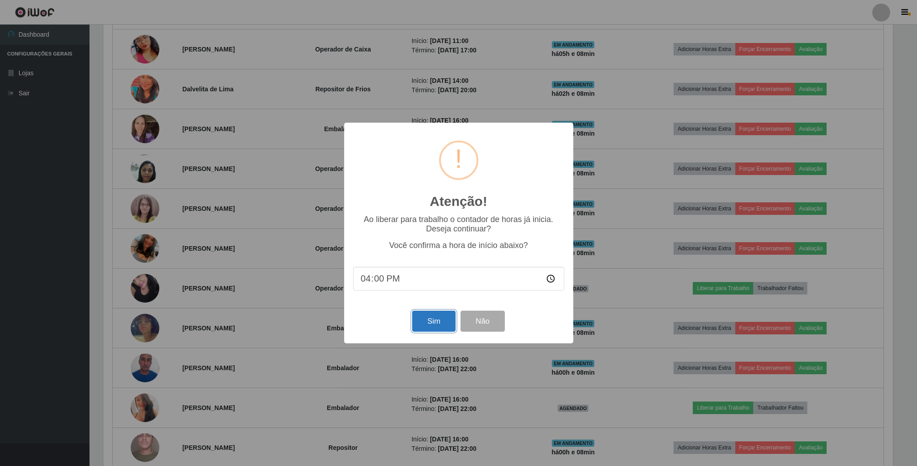
click at [430, 323] on button "Sim" at bounding box center [433, 321] width 43 height 21
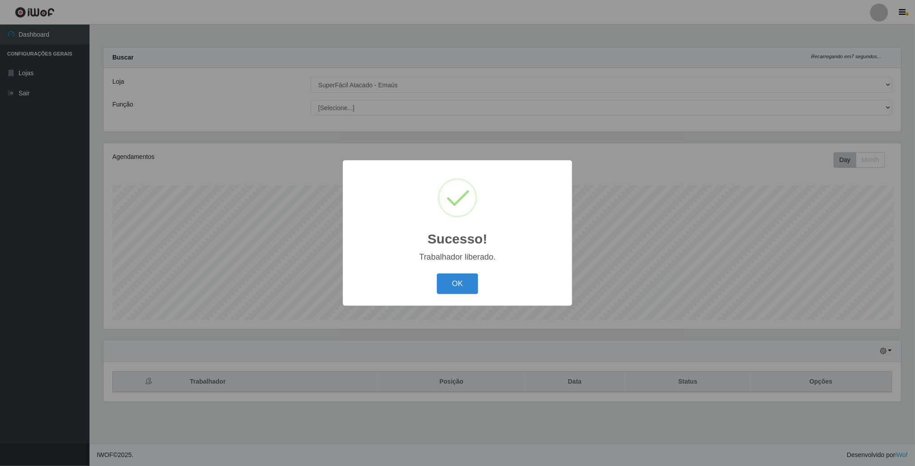
scroll to position [187, 799]
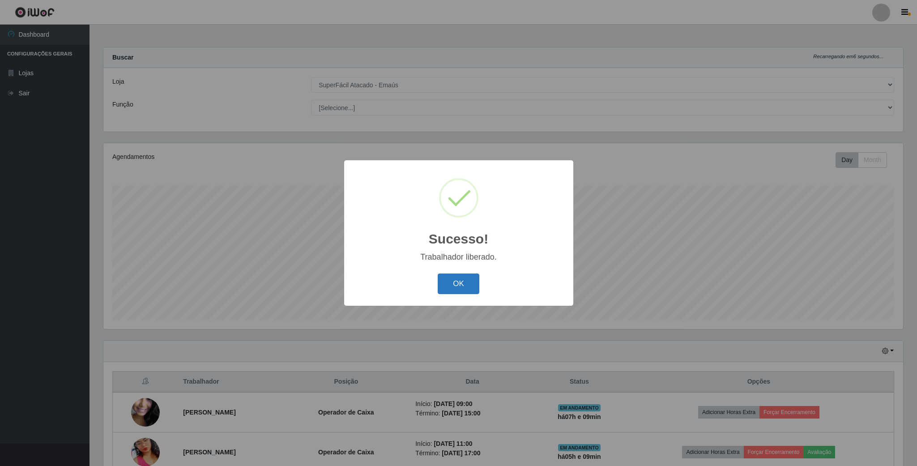
click at [465, 288] on button "OK" at bounding box center [459, 284] width 42 height 21
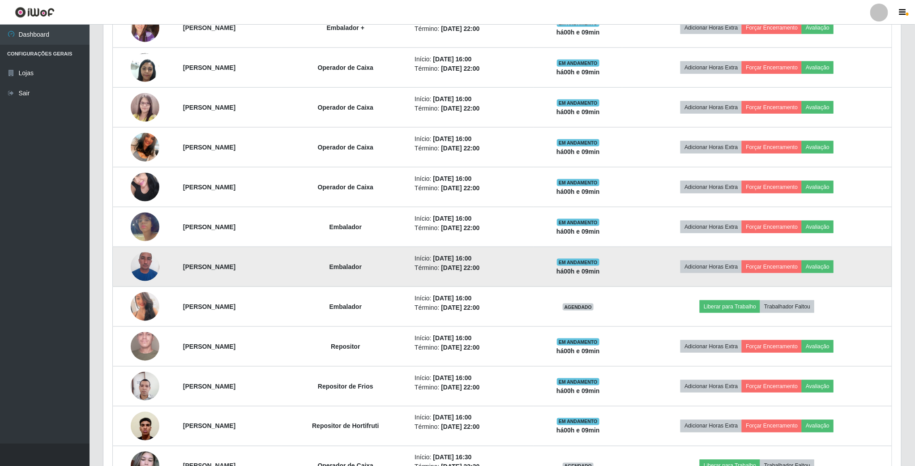
scroll to position [537, 0]
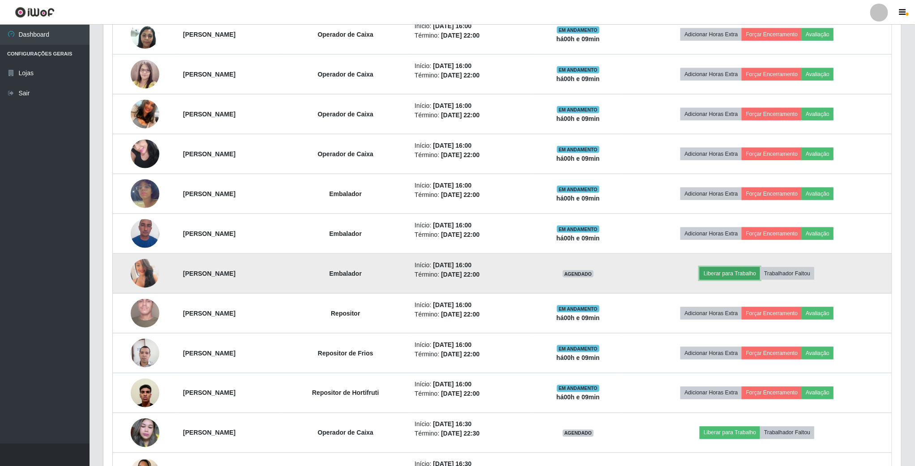
click at [730, 279] on button "Liberar para Trabalho" at bounding box center [730, 273] width 60 height 13
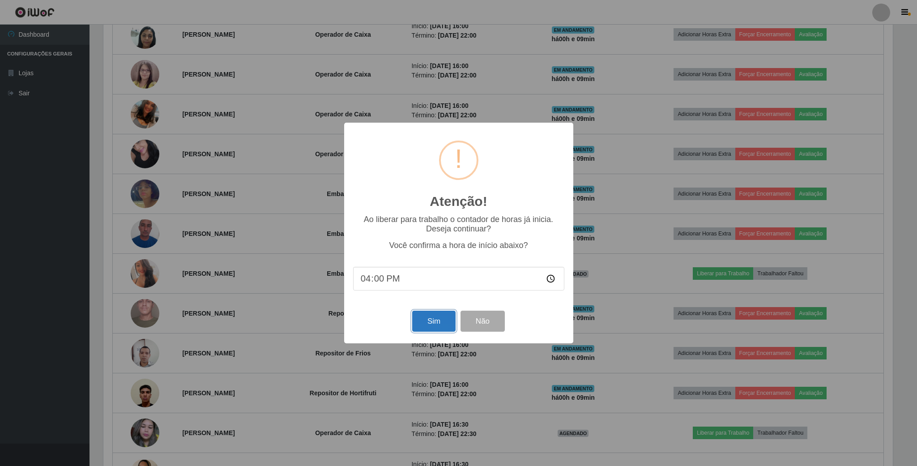
click at [429, 322] on button "Sim" at bounding box center [433, 321] width 43 height 21
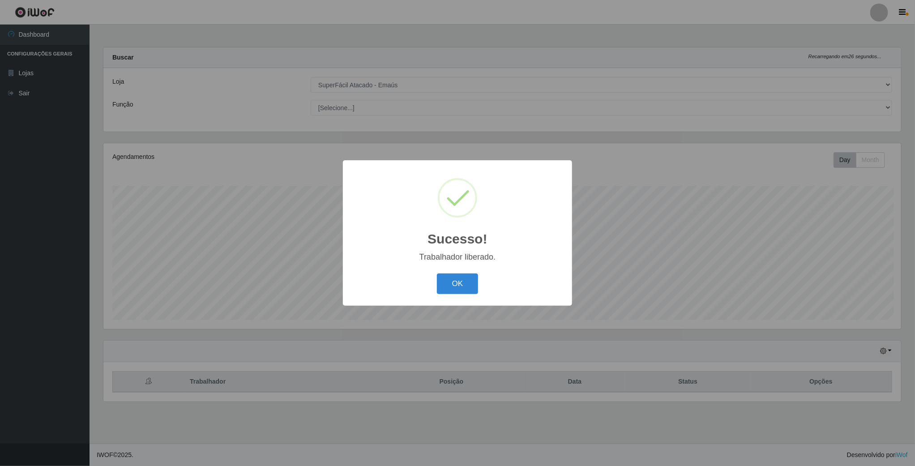
scroll to position [187, 799]
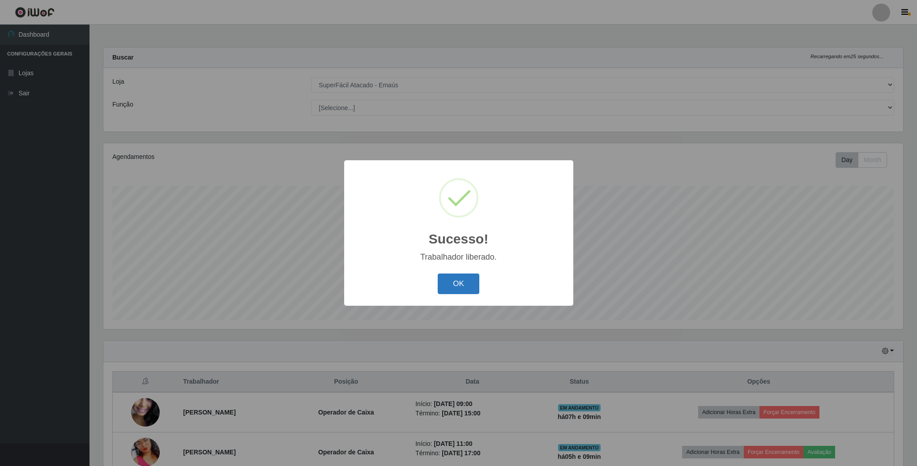
click at [457, 283] on button "OK" at bounding box center [459, 284] width 42 height 21
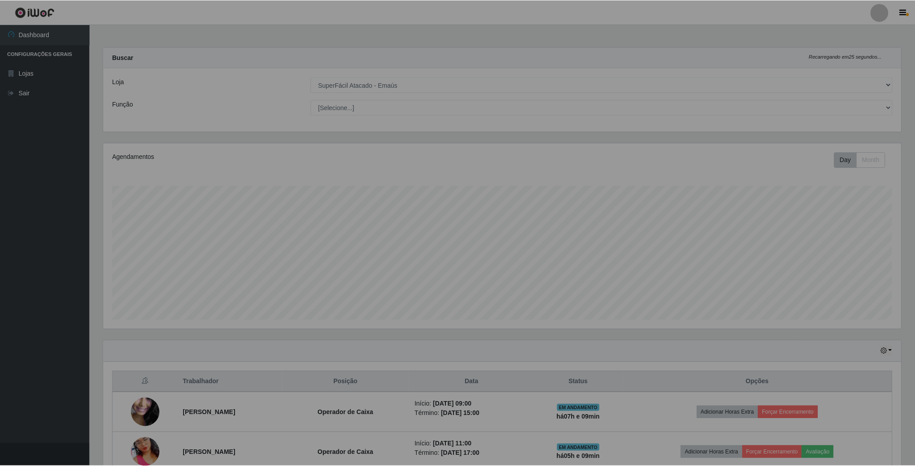
scroll to position [0, 0]
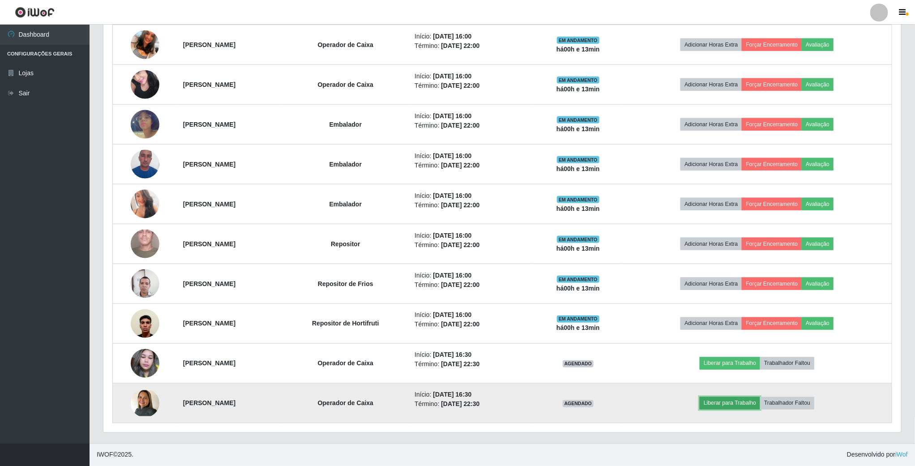
click at [733, 401] on button "Liberar para Trabalho" at bounding box center [730, 403] width 60 height 13
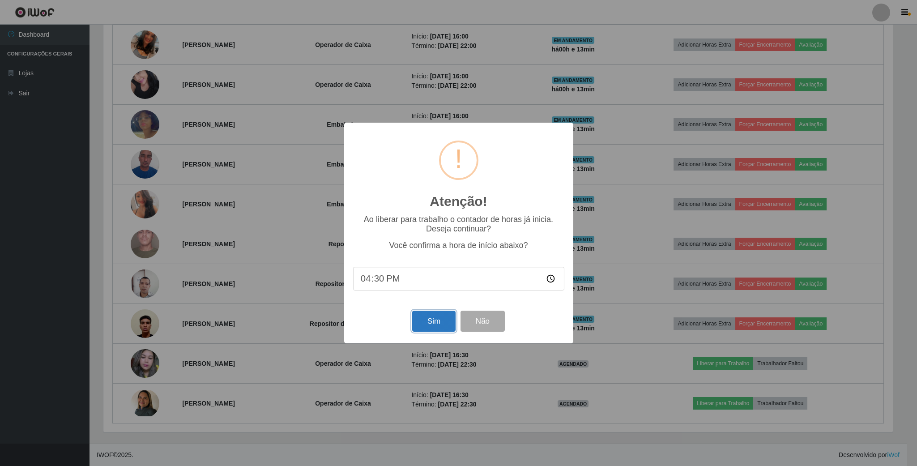
click at [424, 328] on button "Sim" at bounding box center [433, 321] width 43 height 21
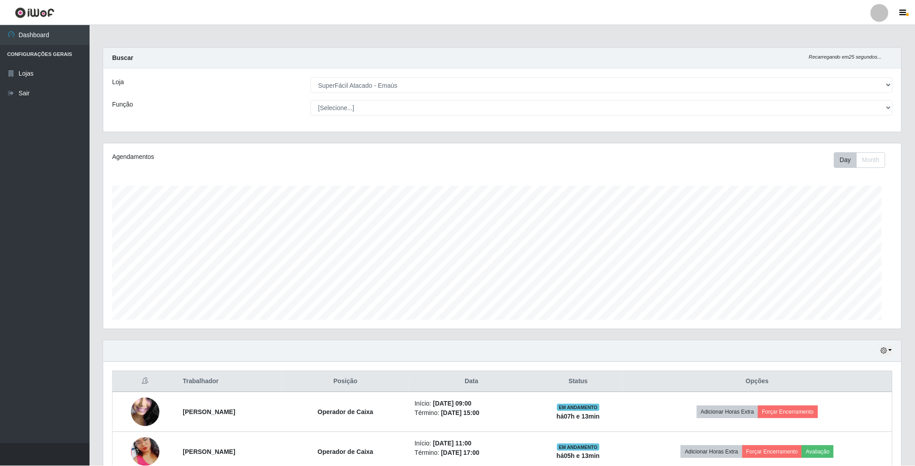
scroll to position [187, 799]
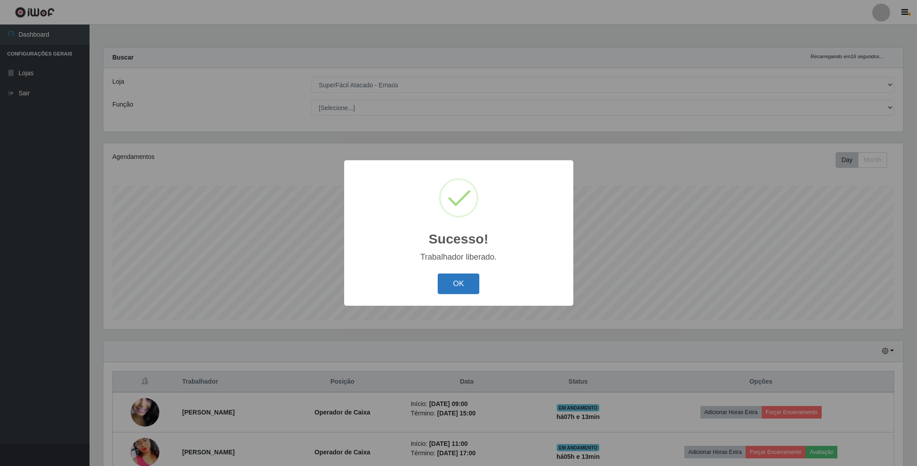
click at [458, 287] on button "OK" at bounding box center [459, 284] width 42 height 21
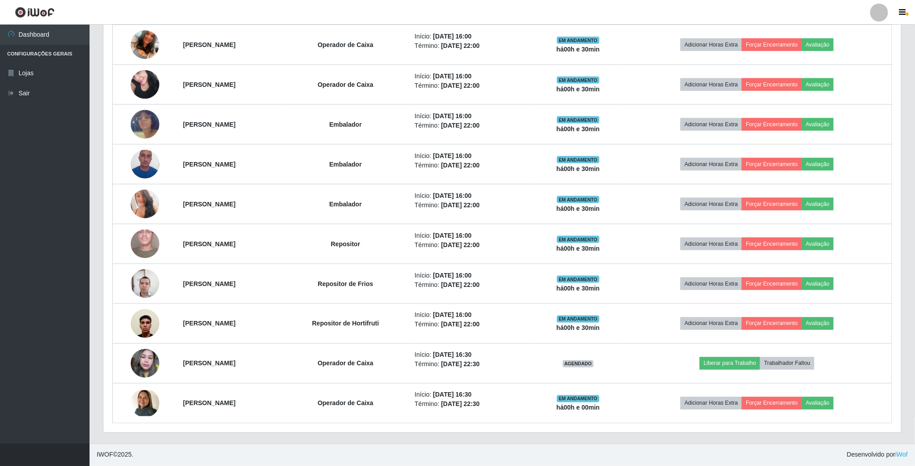
scroll to position [613, 0]
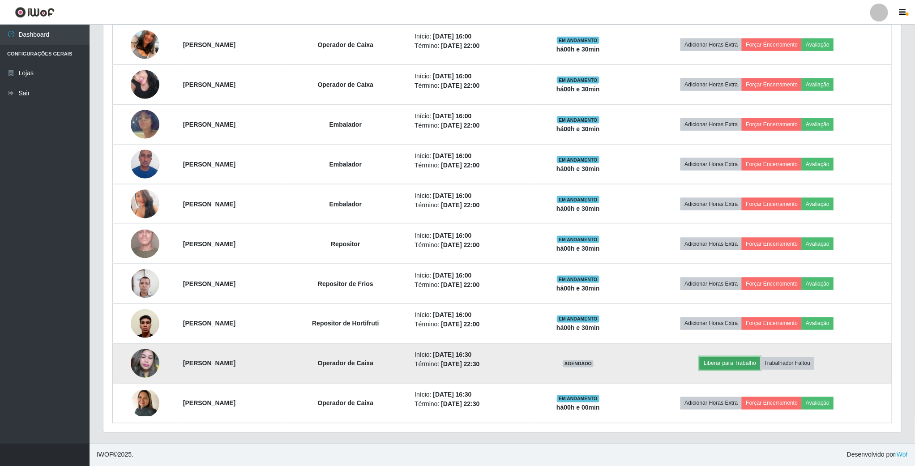
click at [727, 364] on button "Liberar para Trabalho" at bounding box center [730, 363] width 60 height 13
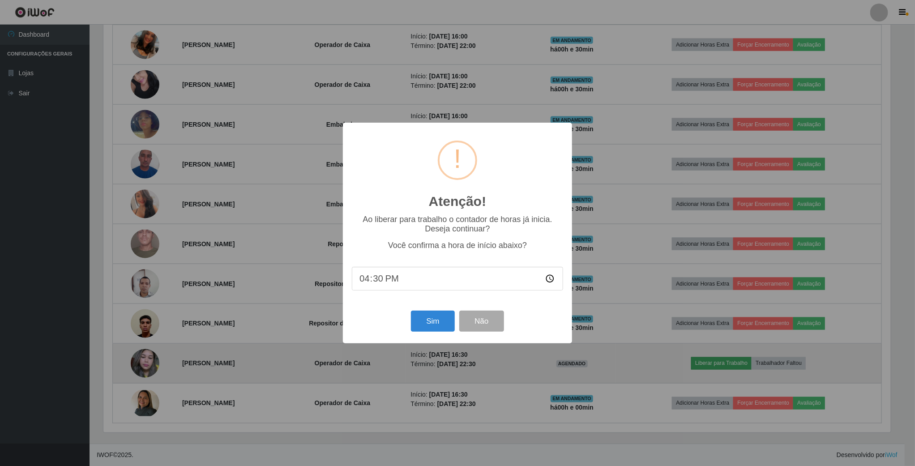
scroll to position [187, 790]
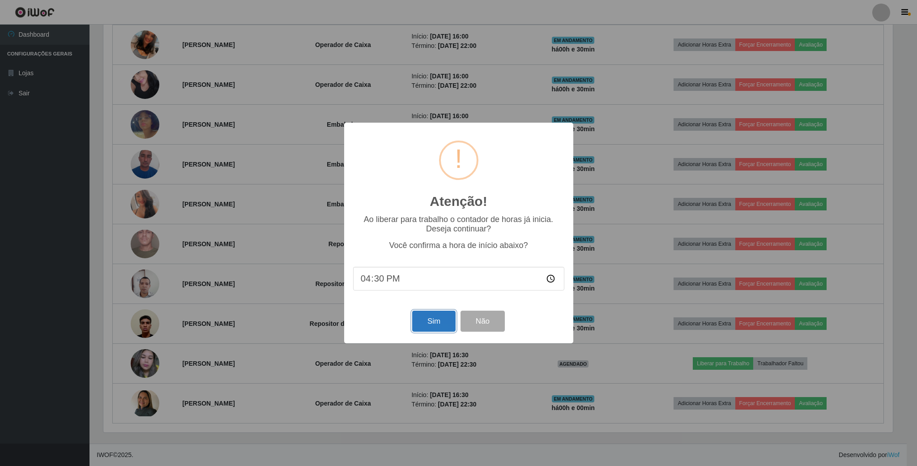
click at [435, 325] on button "Sim" at bounding box center [433, 321] width 43 height 21
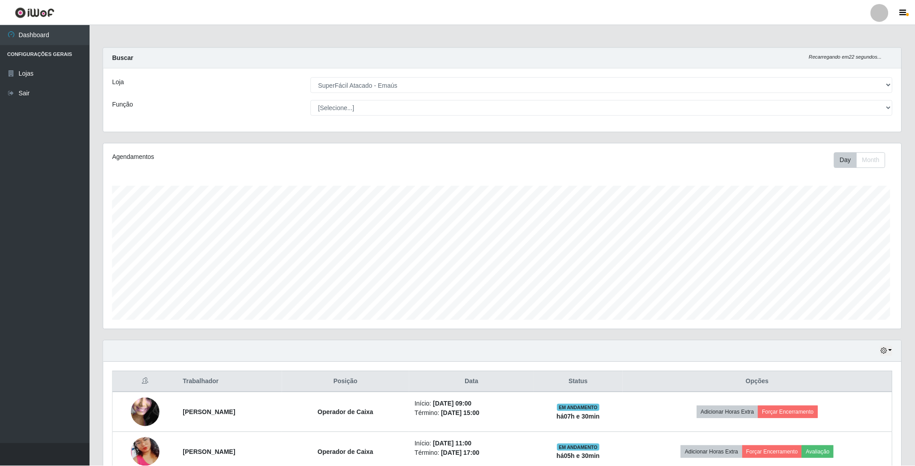
scroll to position [187, 799]
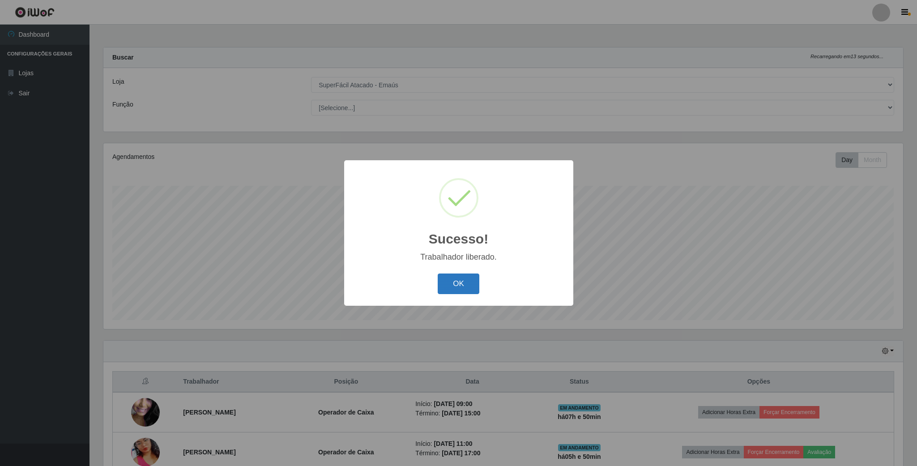
click at [455, 286] on button "OK" at bounding box center [459, 284] width 42 height 21
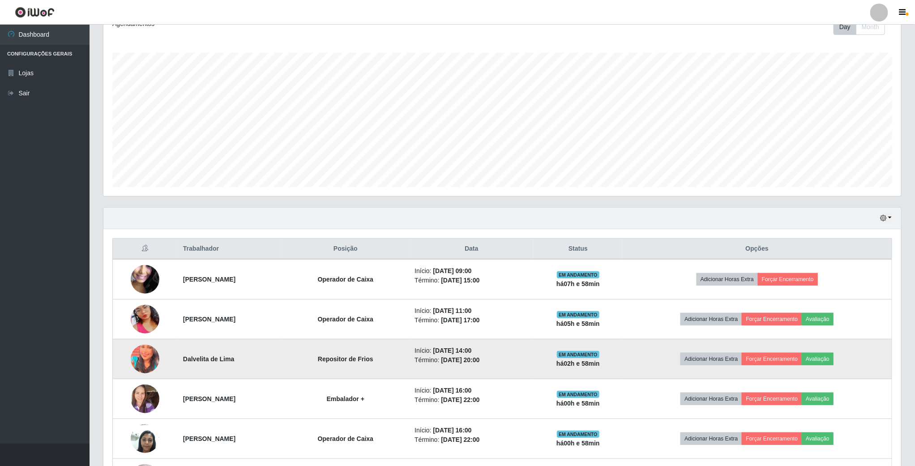
scroll to position [134, 0]
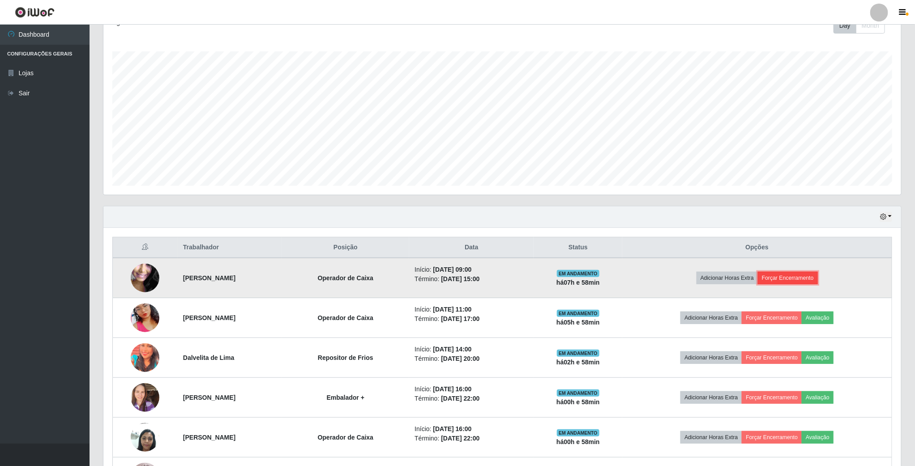
click at [806, 281] on button "Forçar Encerramento" at bounding box center [788, 278] width 60 height 13
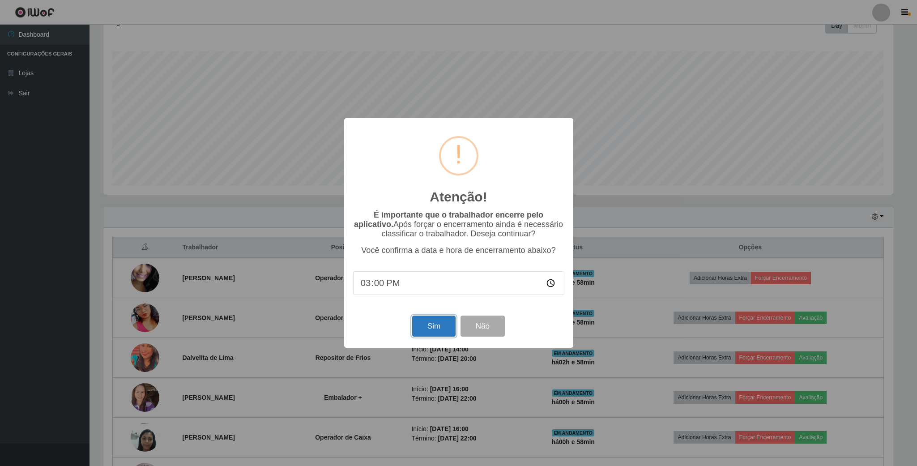
click at [427, 323] on button "Sim" at bounding box center [433, 326] width 43 height 21
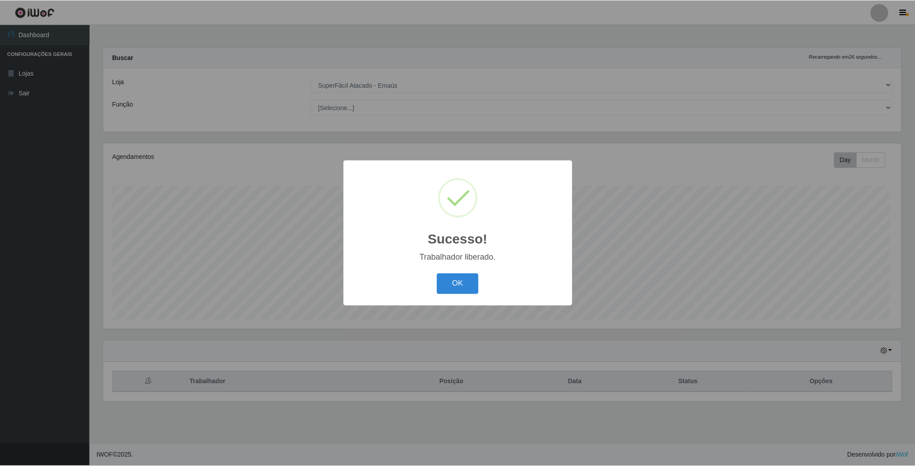
scroll to position [187, 799]
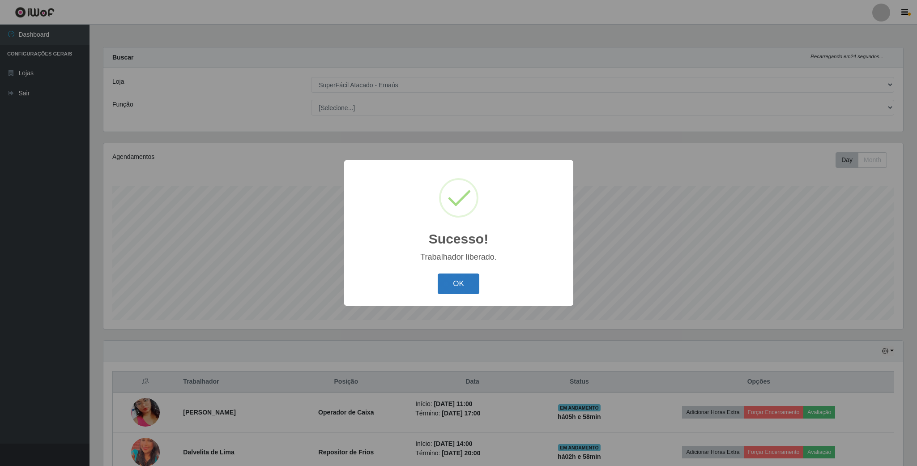
click at [465, 287] on button "OK" at bounding box center [459, 284] width 42 height 21
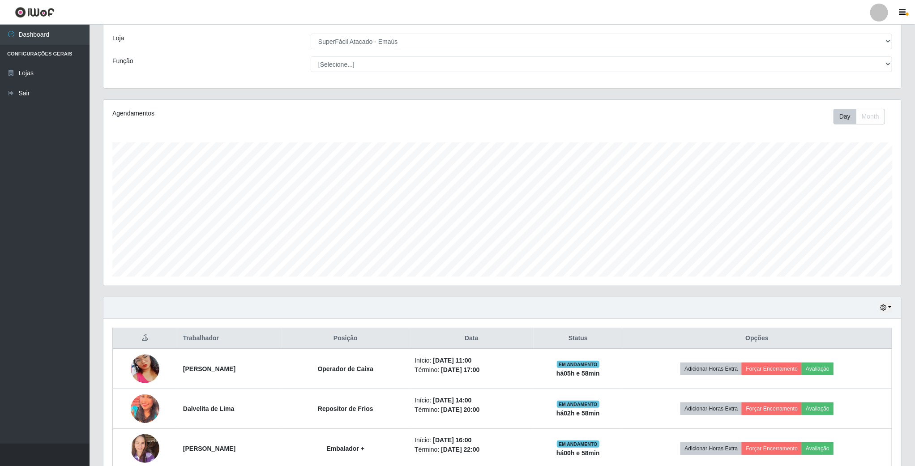
scroll to position [67, 0]
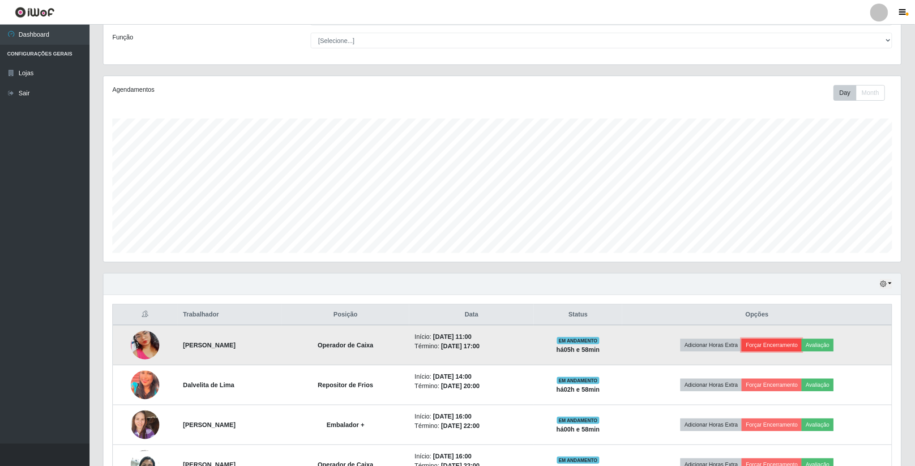
click at [783, 348] on button "Forçar Encerramento" at bounding box center [772, 345] width 60 height 13
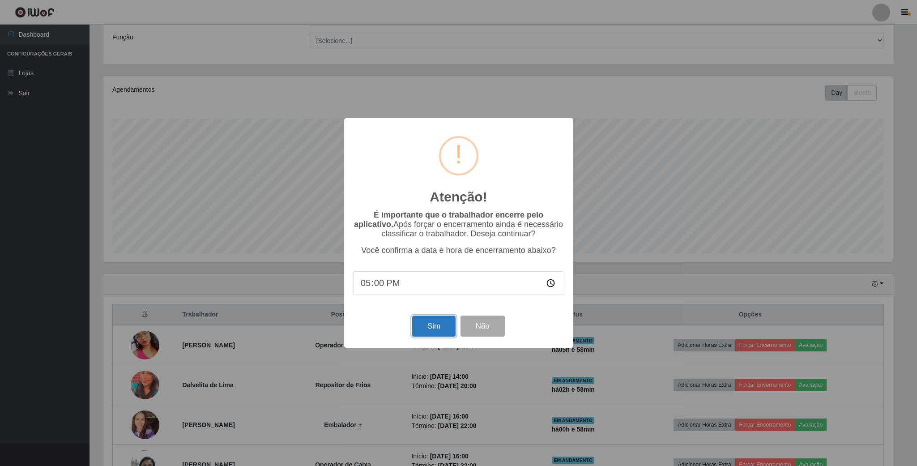
click at [436, 330] on button "Sim" at bounding box center [433, 326] width 43 height 21
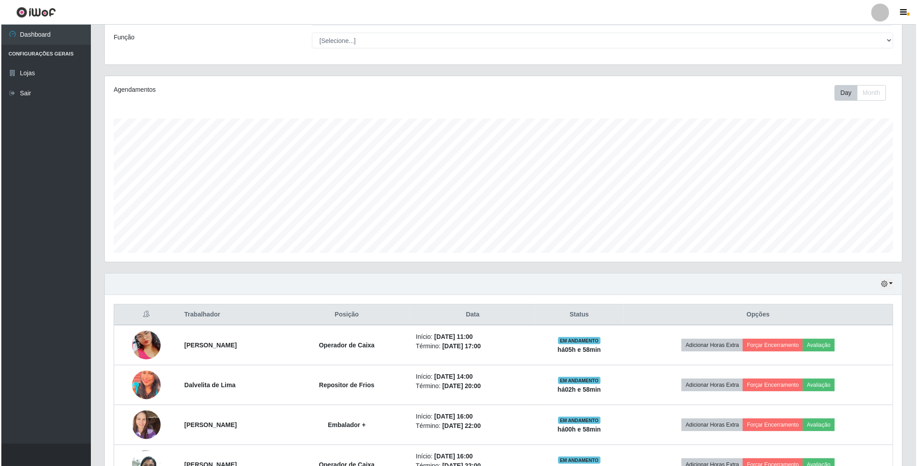
scroll to position [0, 0]
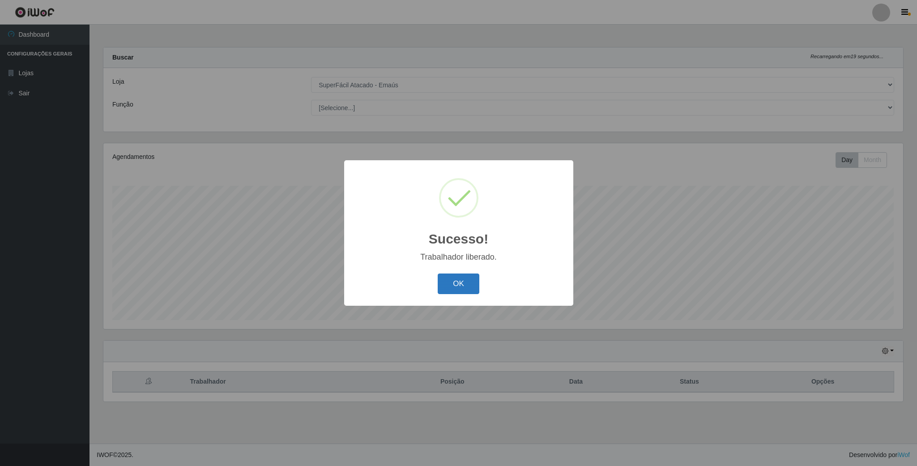
click at [461, 282] on button "OK" at bounding box center [459, 284] width 42 height 21
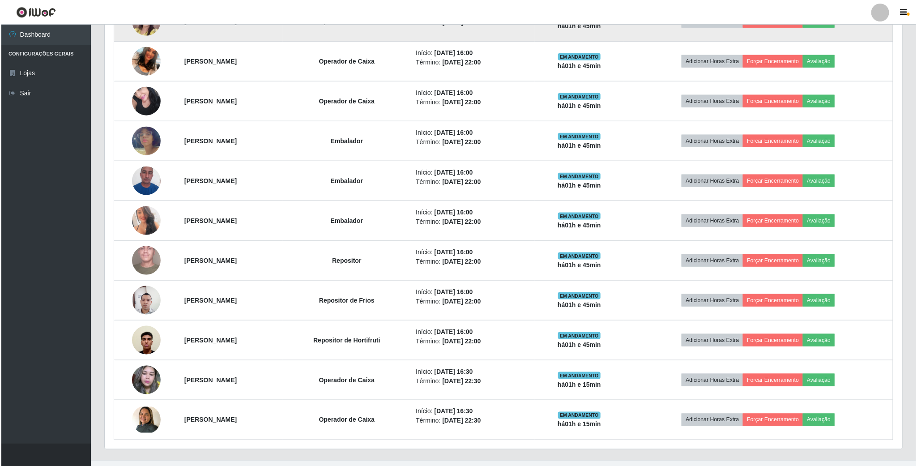
scroll to position [532, 0]
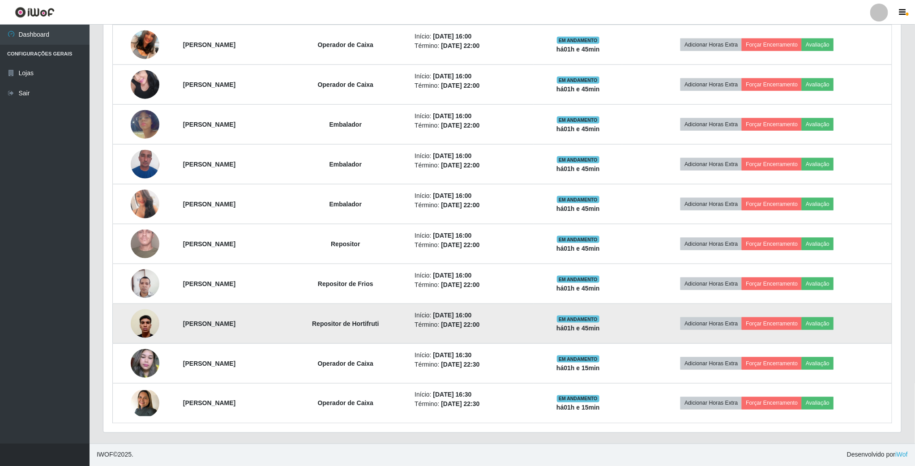
click at [142, 325] on img at bounding box center [145, 323] width 29 height 38
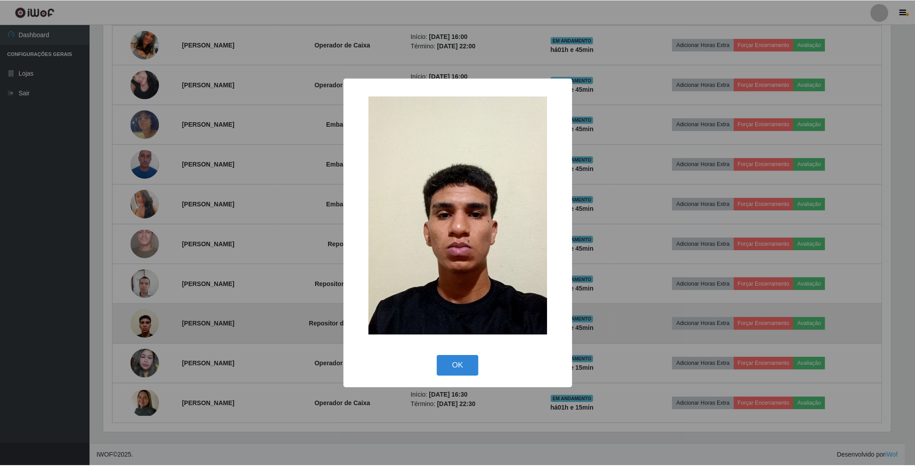
scroll to position [187, 790]
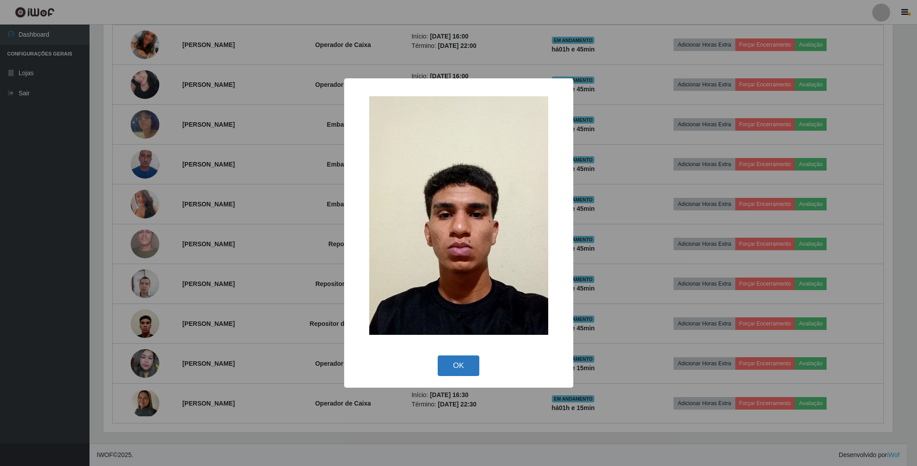
click at [462, 370] on button "OK" at bounding box center [459, 366] width 42 height 21
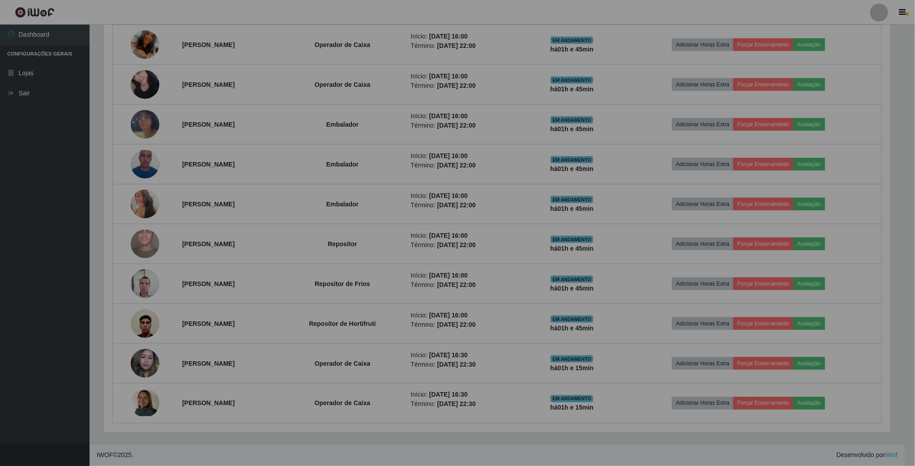
scroll to position [187, 797]
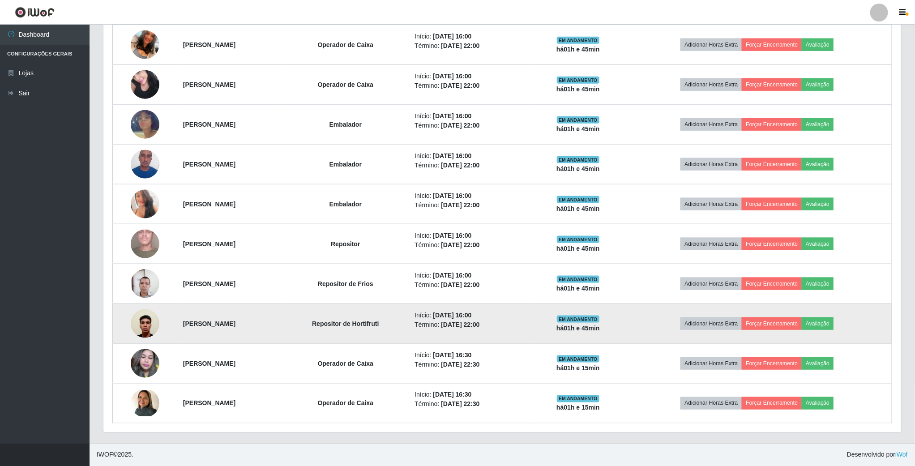
click at [150, 320] on img at bounding box center [145, 323] width 29 height 38
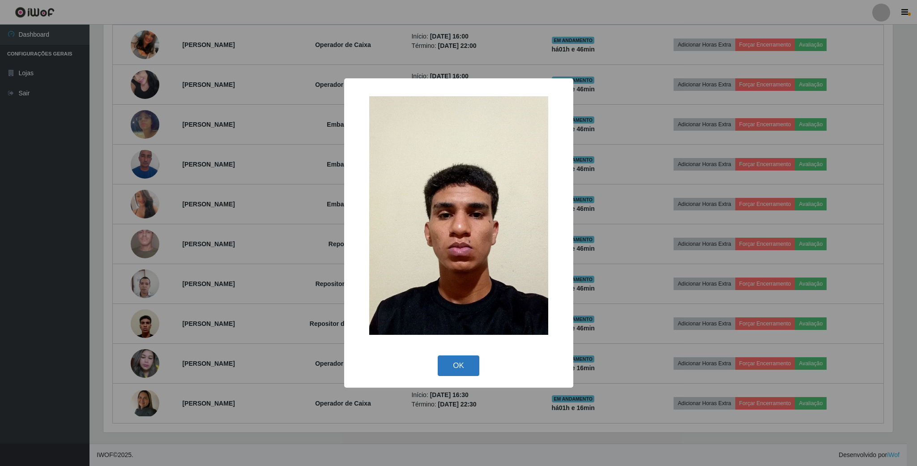
click at [462, 364] on button "OK" at bounding box center [459, 366] width 42 height 21
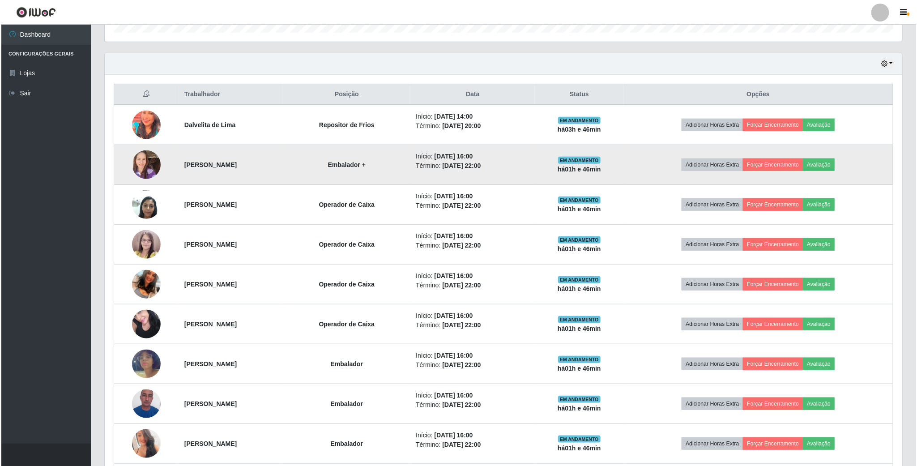
scroll to position [264, 0]
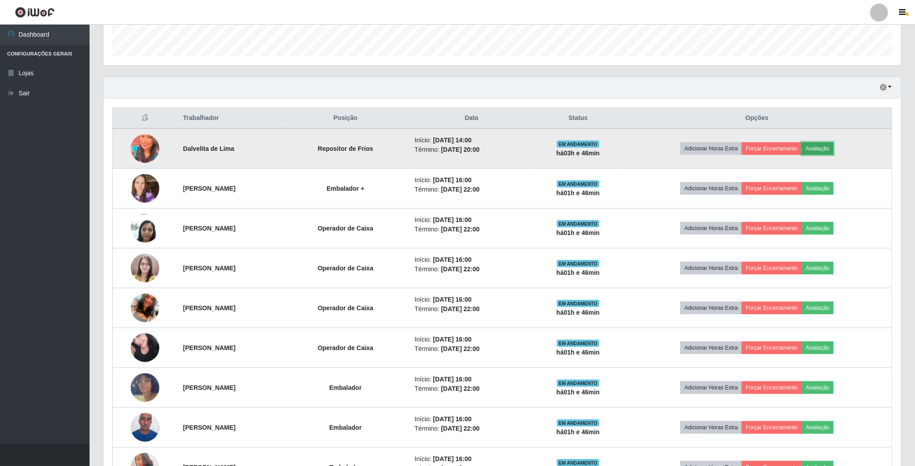
click at [834, 150] on button "Avaliação" at bounding box center [818, 148] width 32 height 13
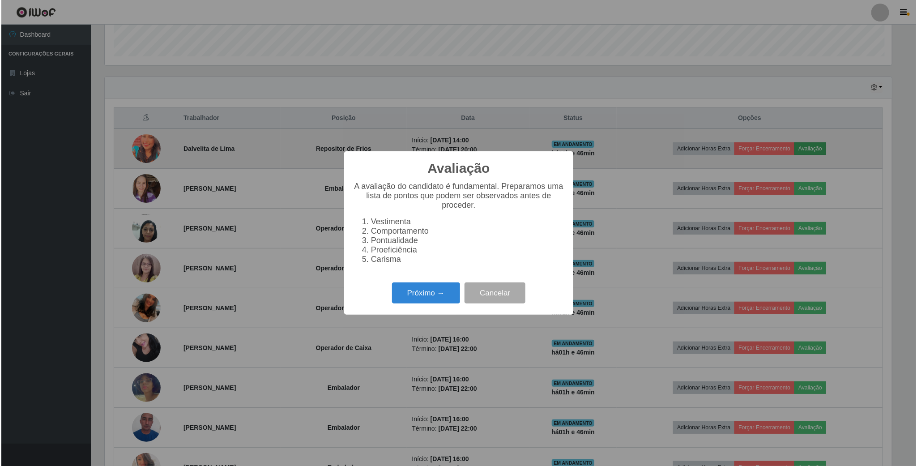
scroll to position [187, 790]
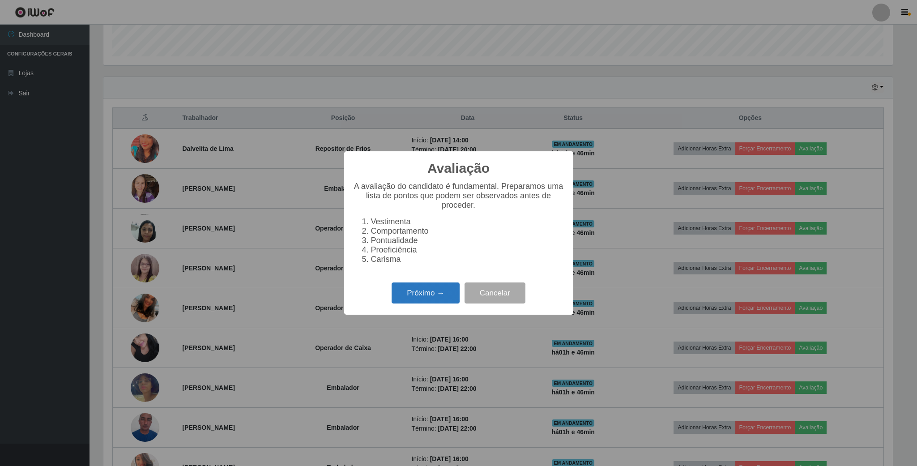
click at [424, 291] on button "Próximo →" at bounding box center [426, 293] width 68 height 21
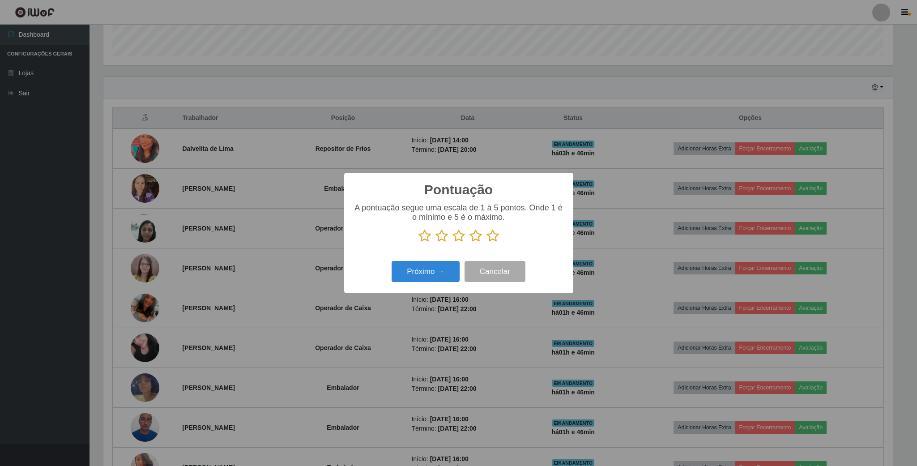
scroll to position [447588, 446985]
click at [495, 238] on icon at bounding box center [493, 235] width 13 height 13
click at [487, 243] on input "radio" at bounding box center [487, 243] width 0 height 0
click at [445, 274] on button "Próximo →" at bounding box center [426, 271] width 68 height 21
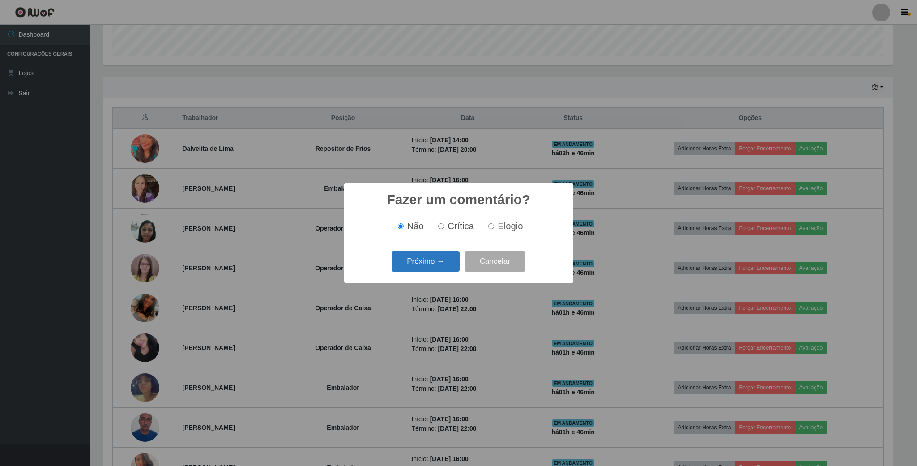
click at [429, 258] on button "Próximo →" at bounding box center [426, 261] width 68 height 21
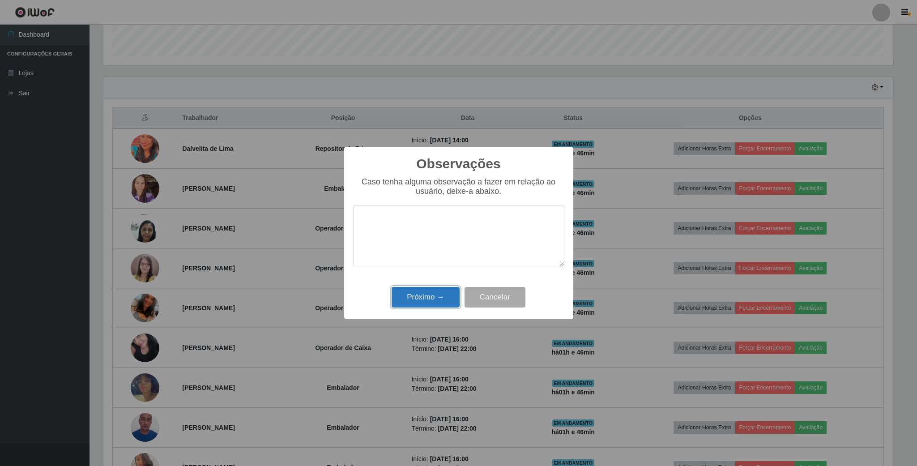
click at [430, 297] on button "Próximo →" at bounding box center [426, 297] width 68 height 21
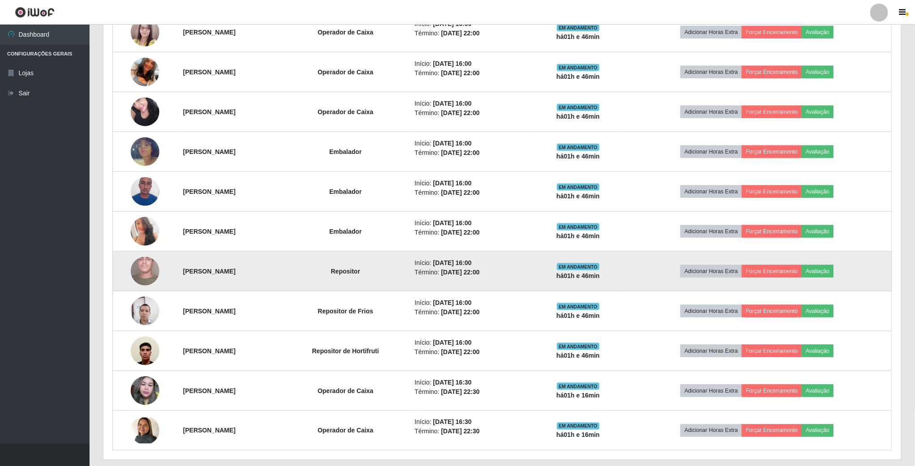
scroll to position [532, 0]
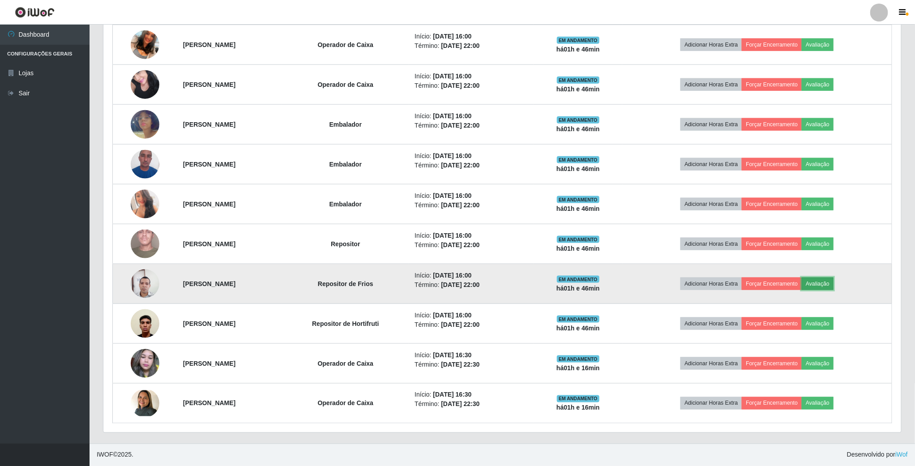
click at [833, 281] on button "Avaliação" at bounding box center [818, 284] width 32 height 13
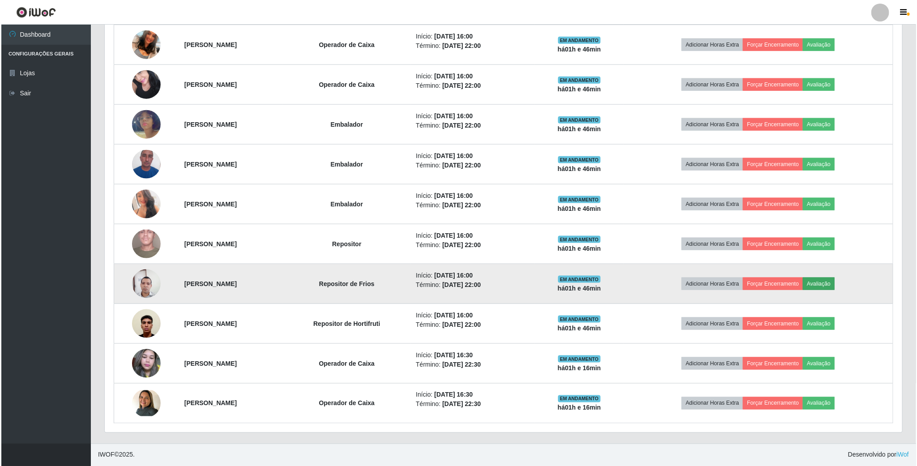
scroll to position [187, 790]
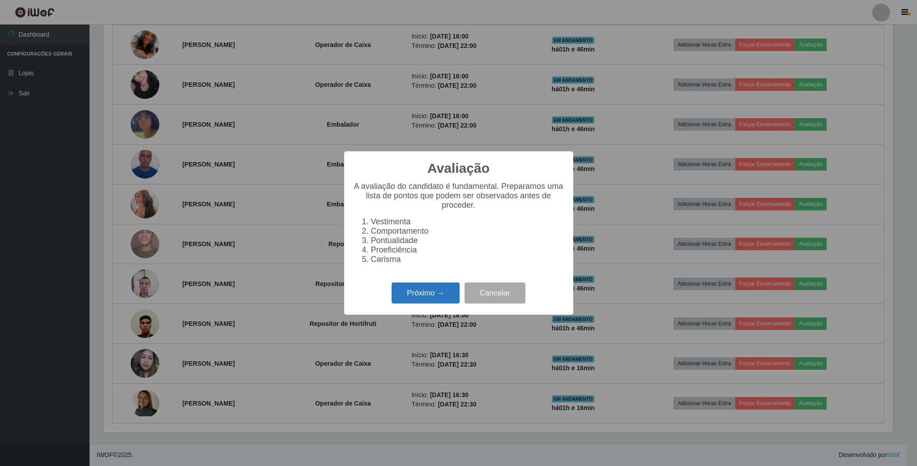
click at [429, 296] on button "Próximo →" at bounding box center [426, 293] width 68 height 21
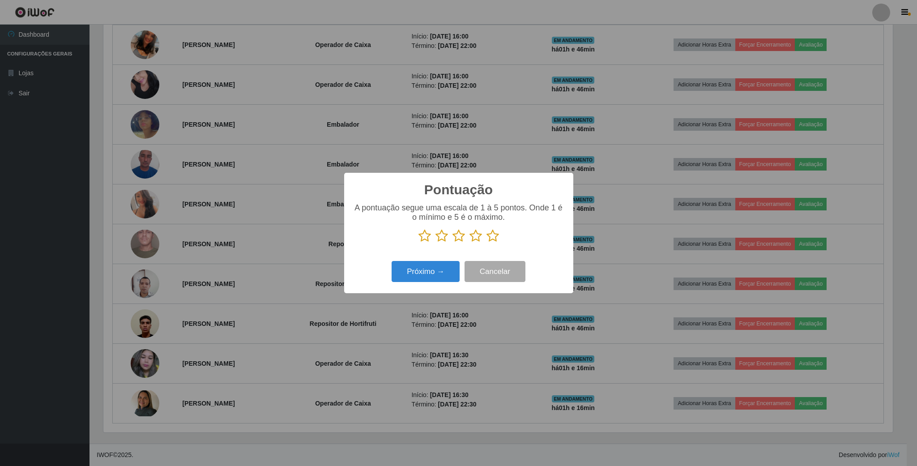
scroll to position [447588, 446985]
click at [496, 236] on icon at bounding box center [493, 235] width 13 height 13
click at [487, 243] on input "radio" at bounding box center [487, 243] width 0 height 0
click at [417, 269] on button "Próximo →" at bounding box center [426, 271] width 68 height 21
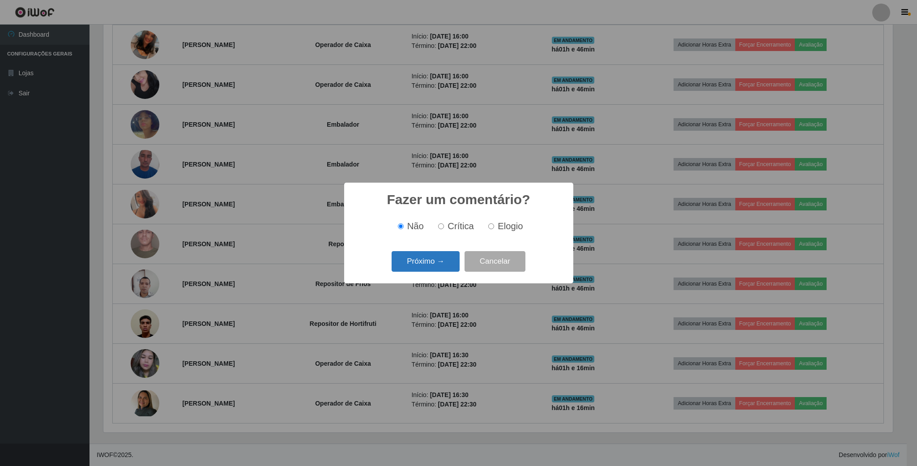
click at [437, 269] on button "Próximo →" at bounding box center [426, 261] width 68 height 21
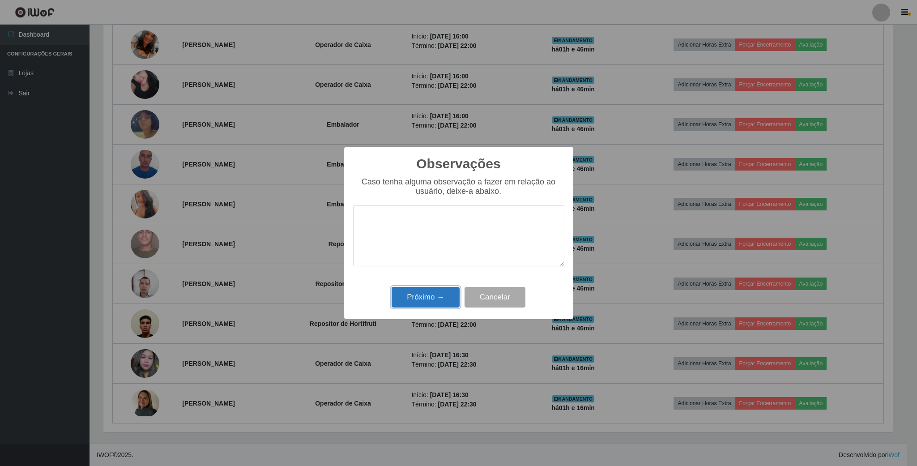
click at [439, 294] on button "Próximo →" at bounding box center [426, 297] width 68 height 21
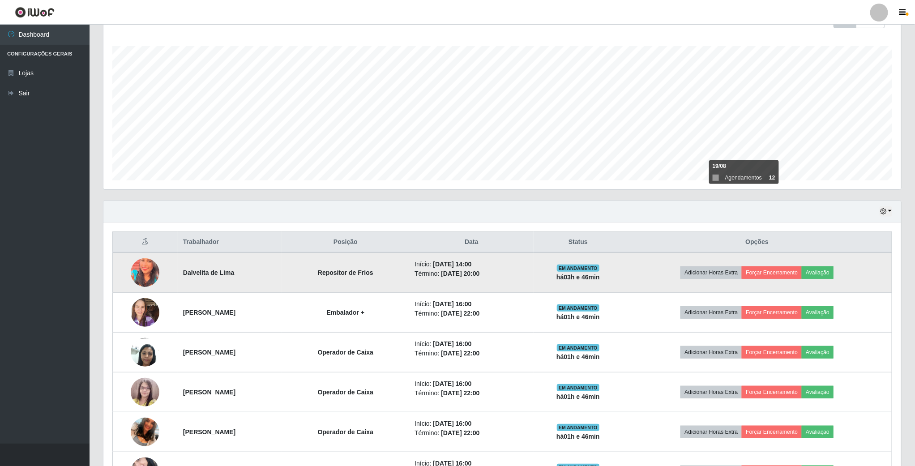
scroll to position [62, 0]
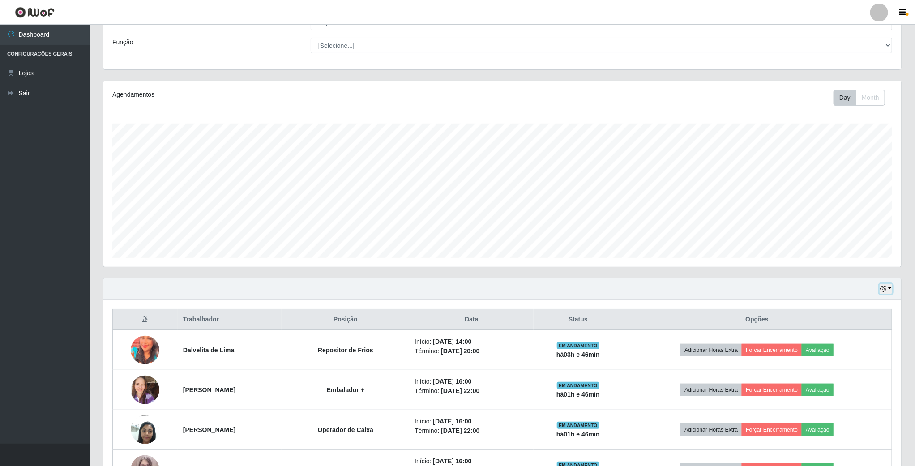
click at [887, 288] on icon "button" at bounding box center [883, 289] width 6 height 6
click at [867, 329] on button "1 dia" at bounding box center [856, 324] width 71 height 19
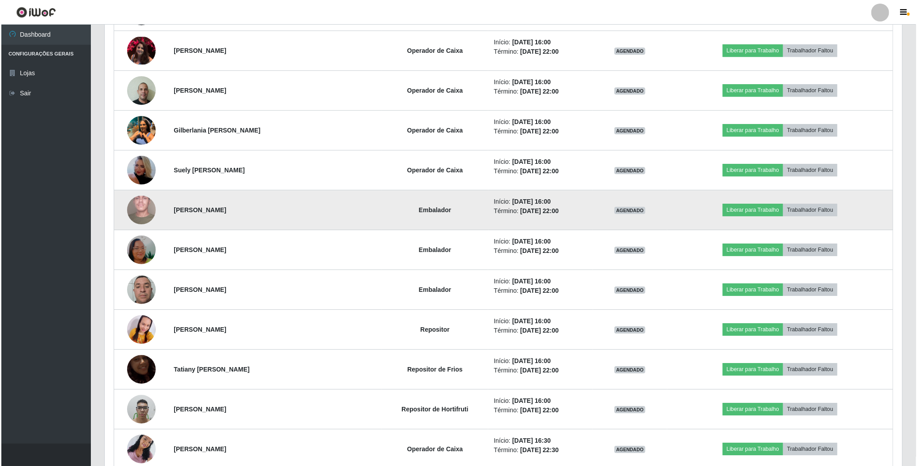
scroll to position [1534, 0]
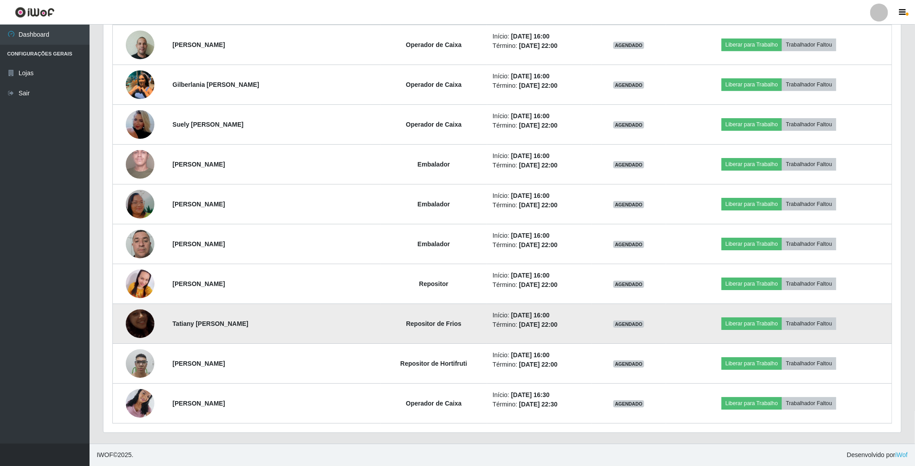
click at [139, 320] on img at bounding box center [140, 323] width 29 height 51
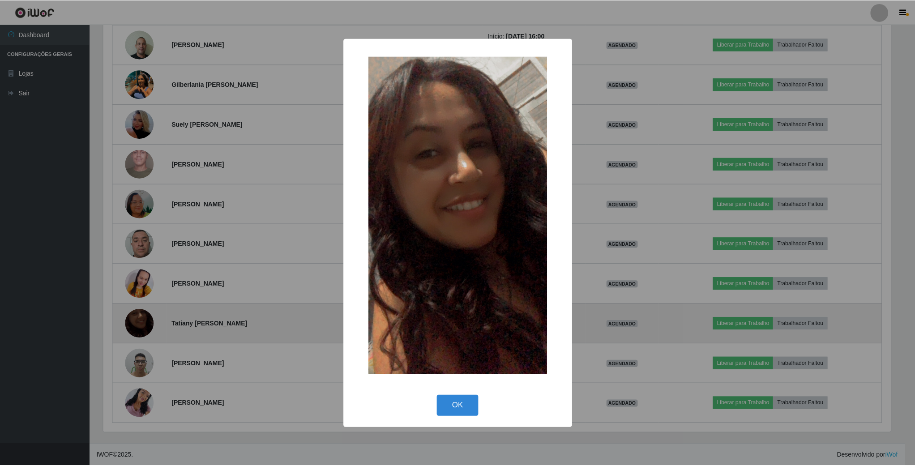
scroll to position [187, 790]
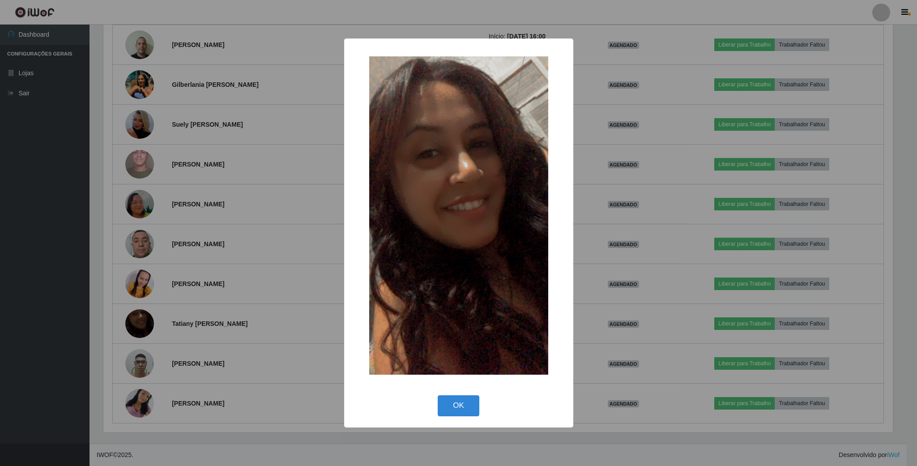
click at [141, 320] on div "× OK Cancel" at bounding box center [458, 233] width 917 height 466
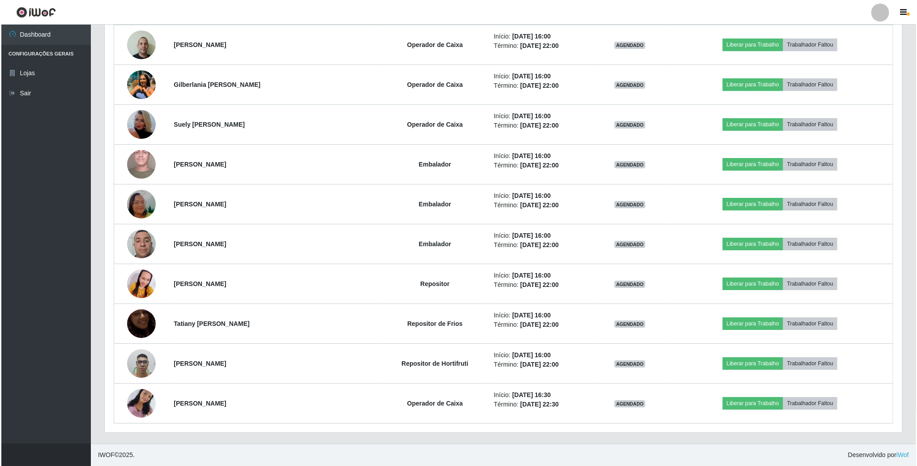
scroll to position [187, 797]
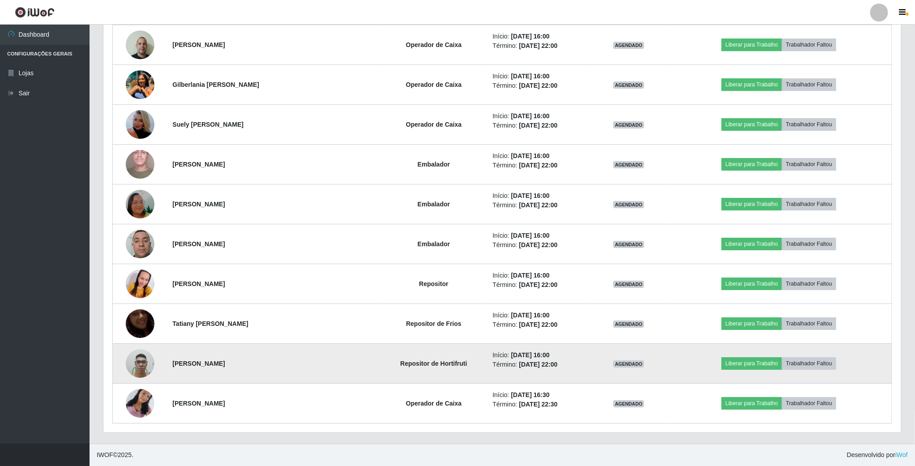
click at [141, 360] on img at bounding box center [140, 363] width 29 height 38
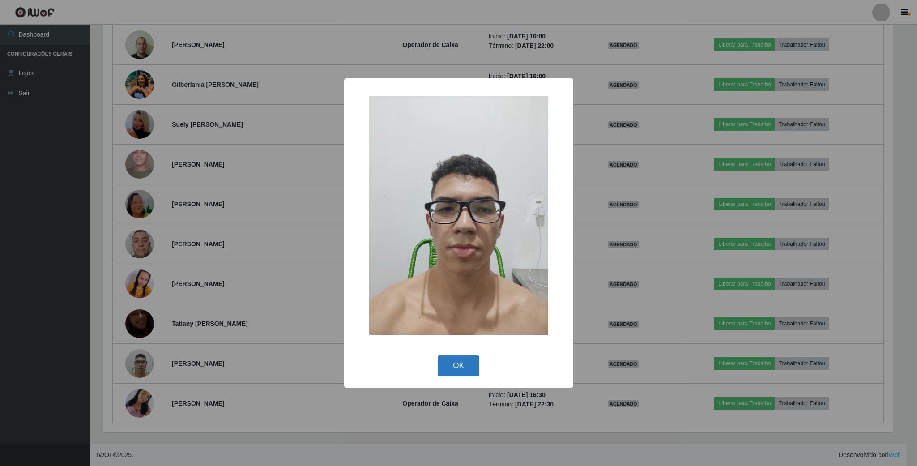
click at [459, 359] on button "OK" at bounding box center [459, 366] width 42 height 21
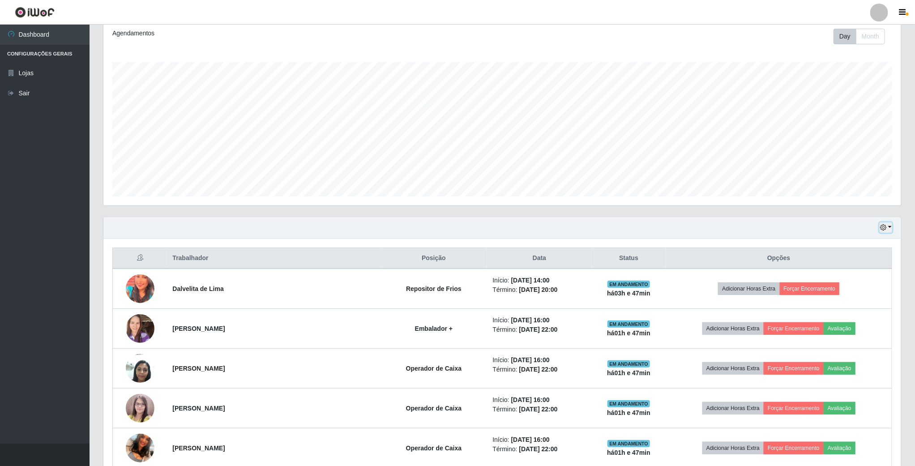
click at [887, 228] on icon "button" at bounding box center [883, 227] width 6 height 6
click at [870, 246] on button "Hoje" at bounding box center [856, 244] width 71 height 19
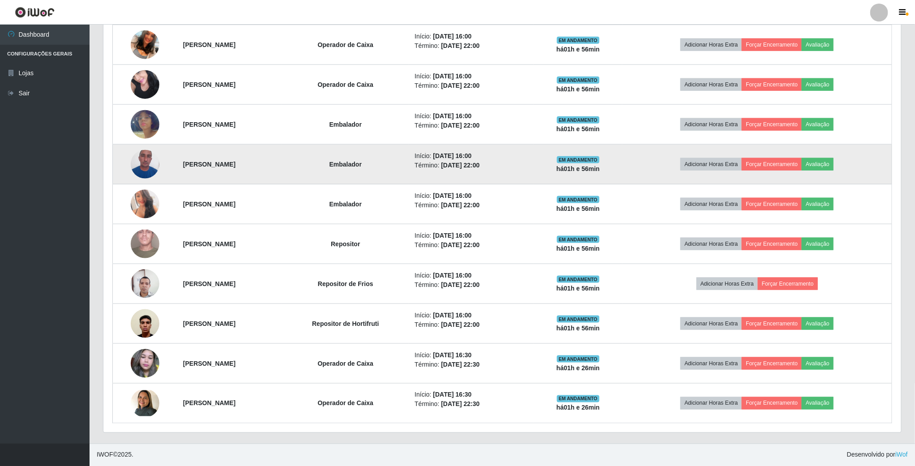
scroll to position [532, 0]
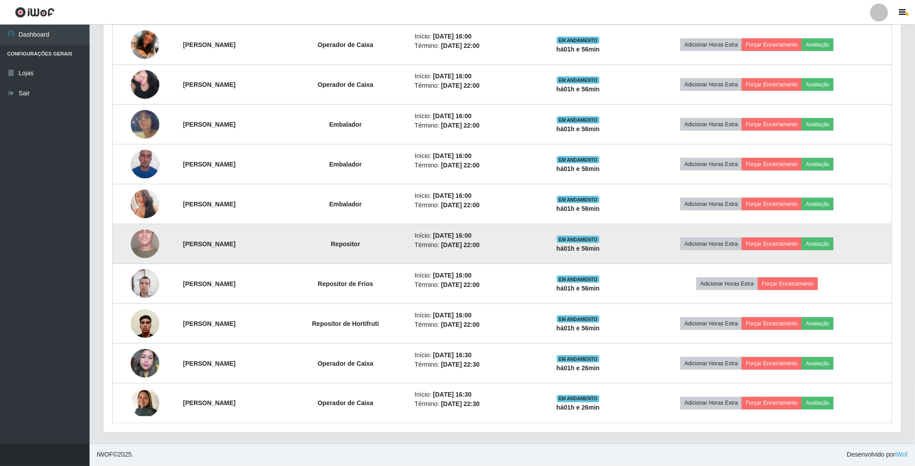
click at [136, 240] on img at bounding box center [145, 244] width 29 height 64
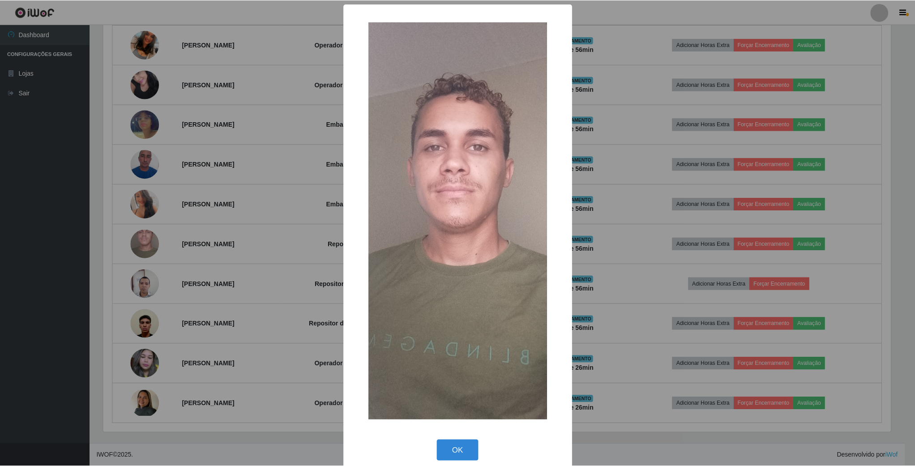
scroll to position [10, 0]
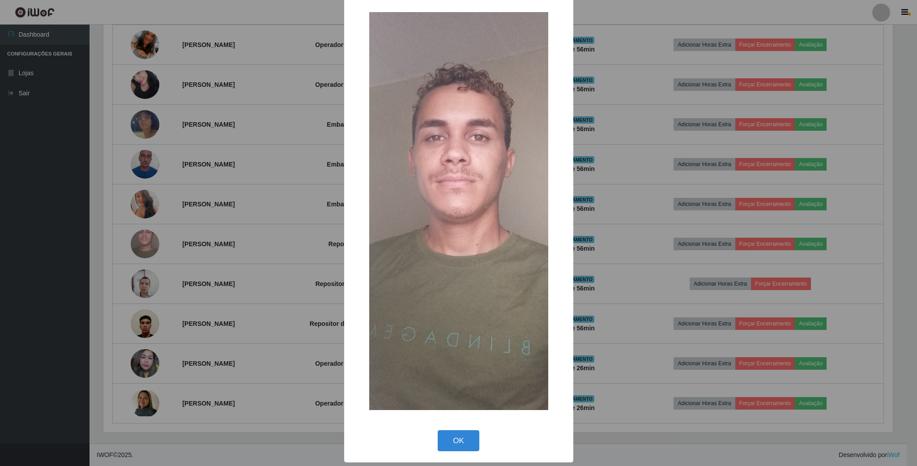
click at [137, 235] on div "× OK Cancel" at bounding box center [458, 233] width 917 height 466
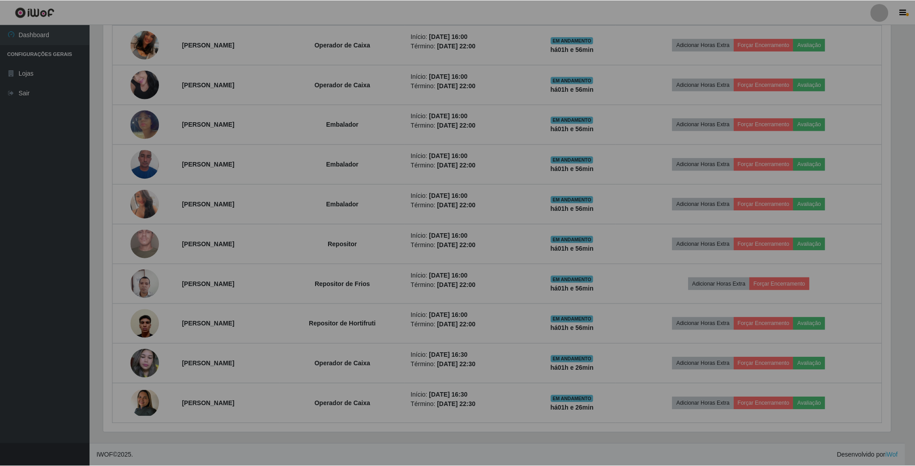
scroll to position [187, 797]
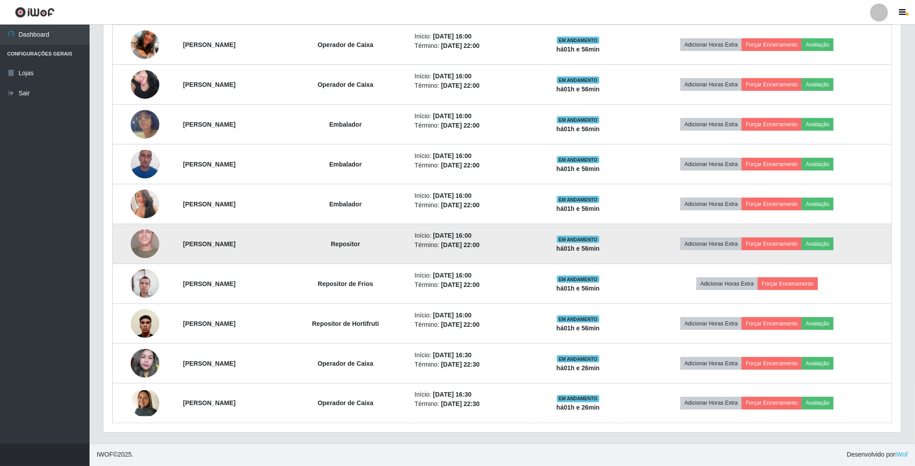
click at [148, 241] on img at bounding box center [145, 244] width 29 height 64
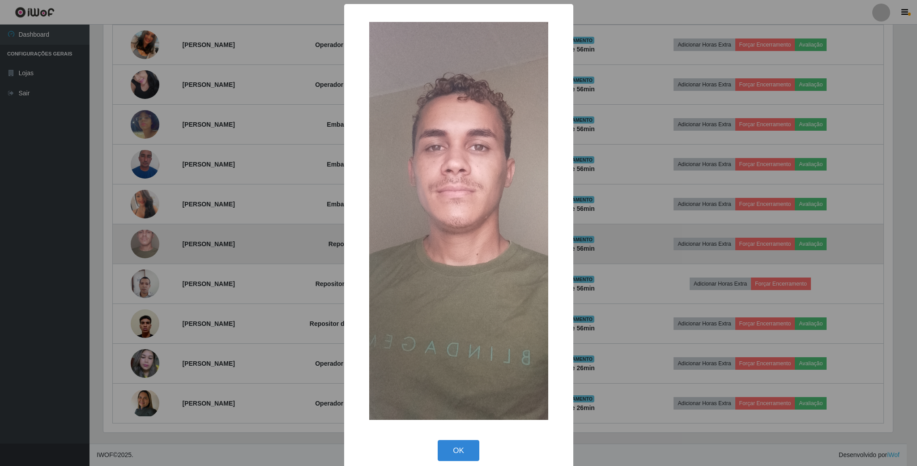
click at [148, 241] on div "× OK Cancel" at bounding box center [458, 233] width 917 height 466
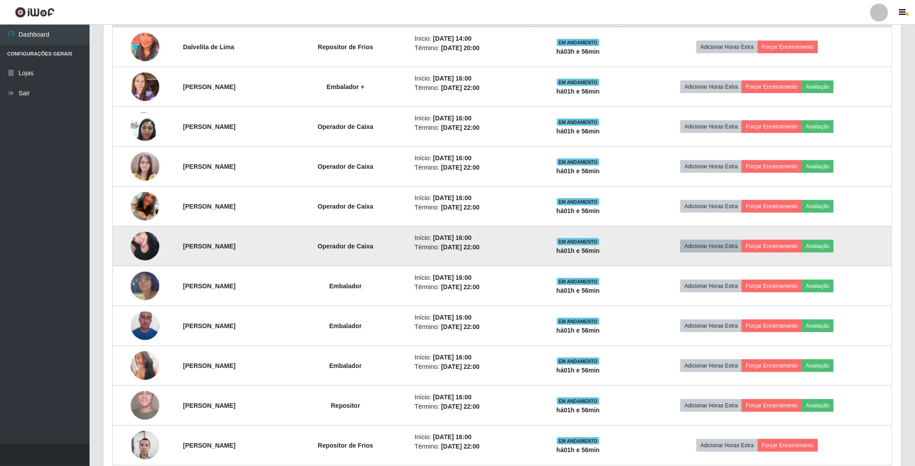
scroll to position [398, 0]
